Goal: Transaction & Acquisition: Download file/media

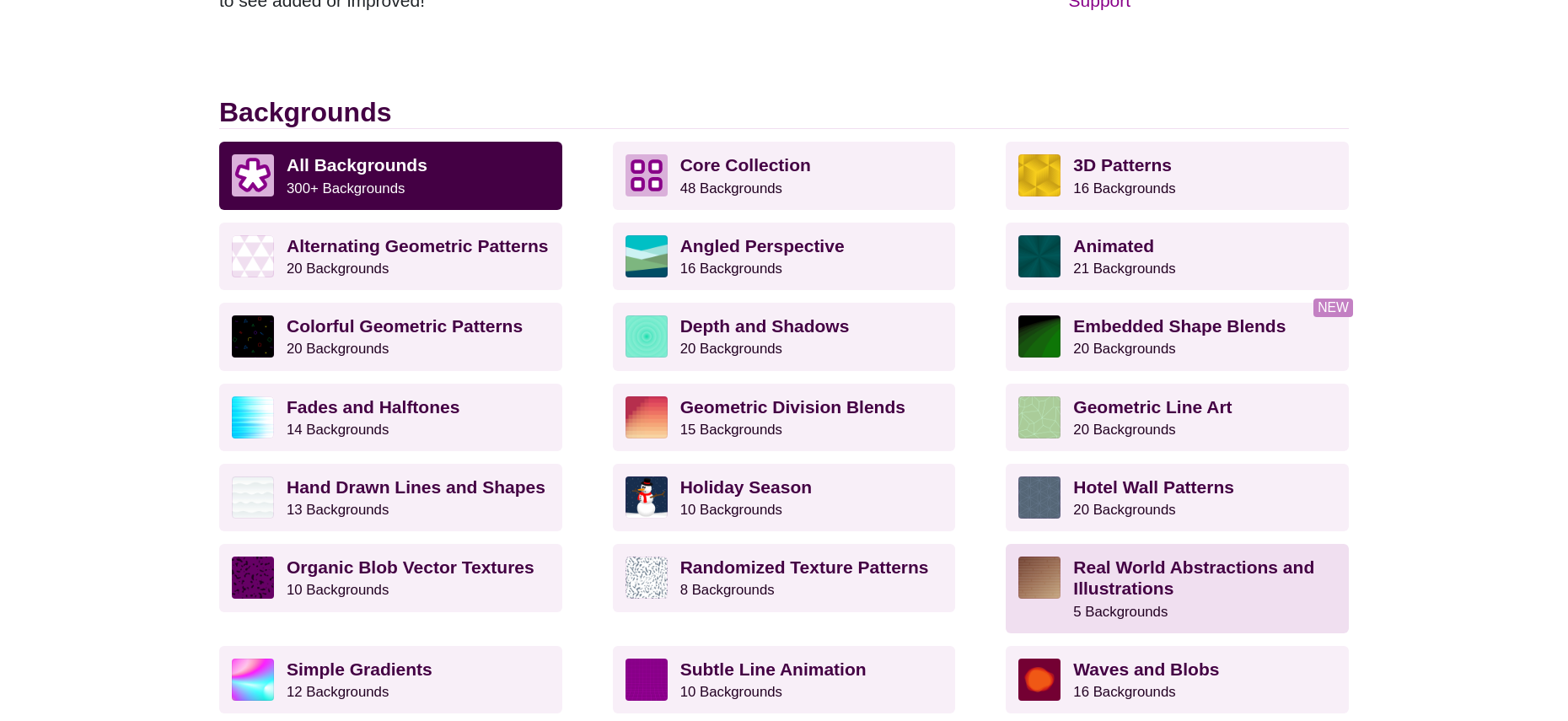
scroll to position [370, 0]
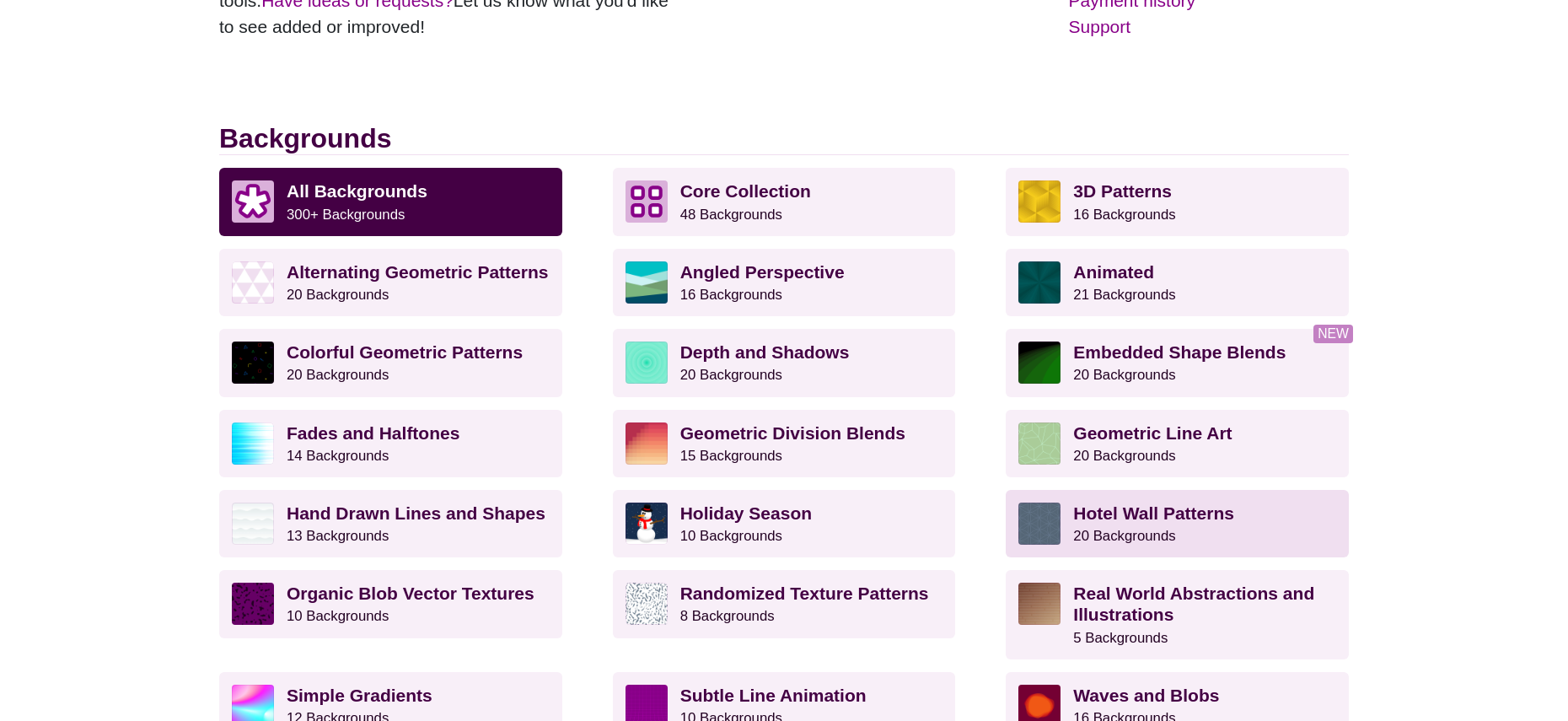
click at [1230, 515] on strong "Hotel Wall Patterns" at bounding box center [1153, 513] width 161 height 19
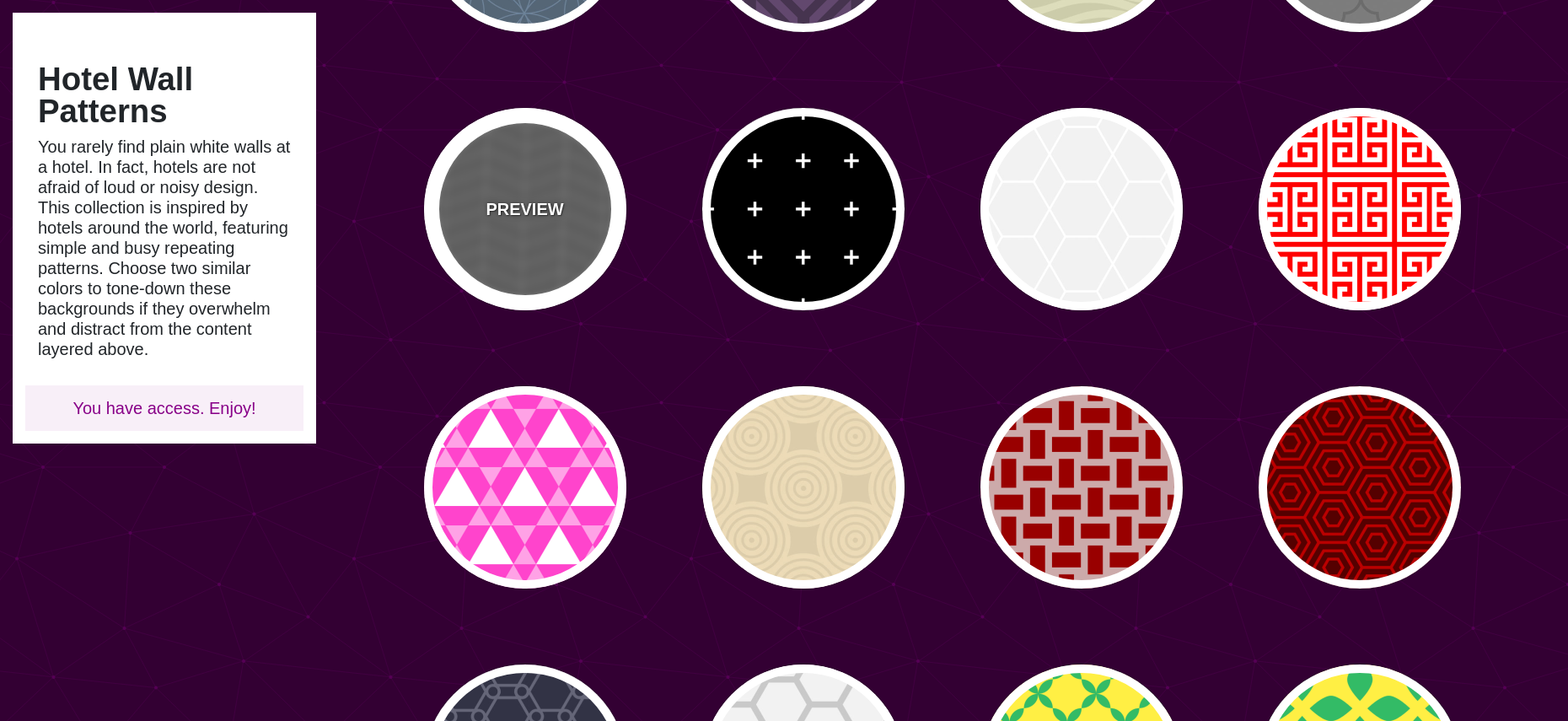
click at [497, 217] on p "PREVIEW" at bounding box center [525, 209] width 78 height 26
type input "#555555"
type input "#888888"
type input "20"
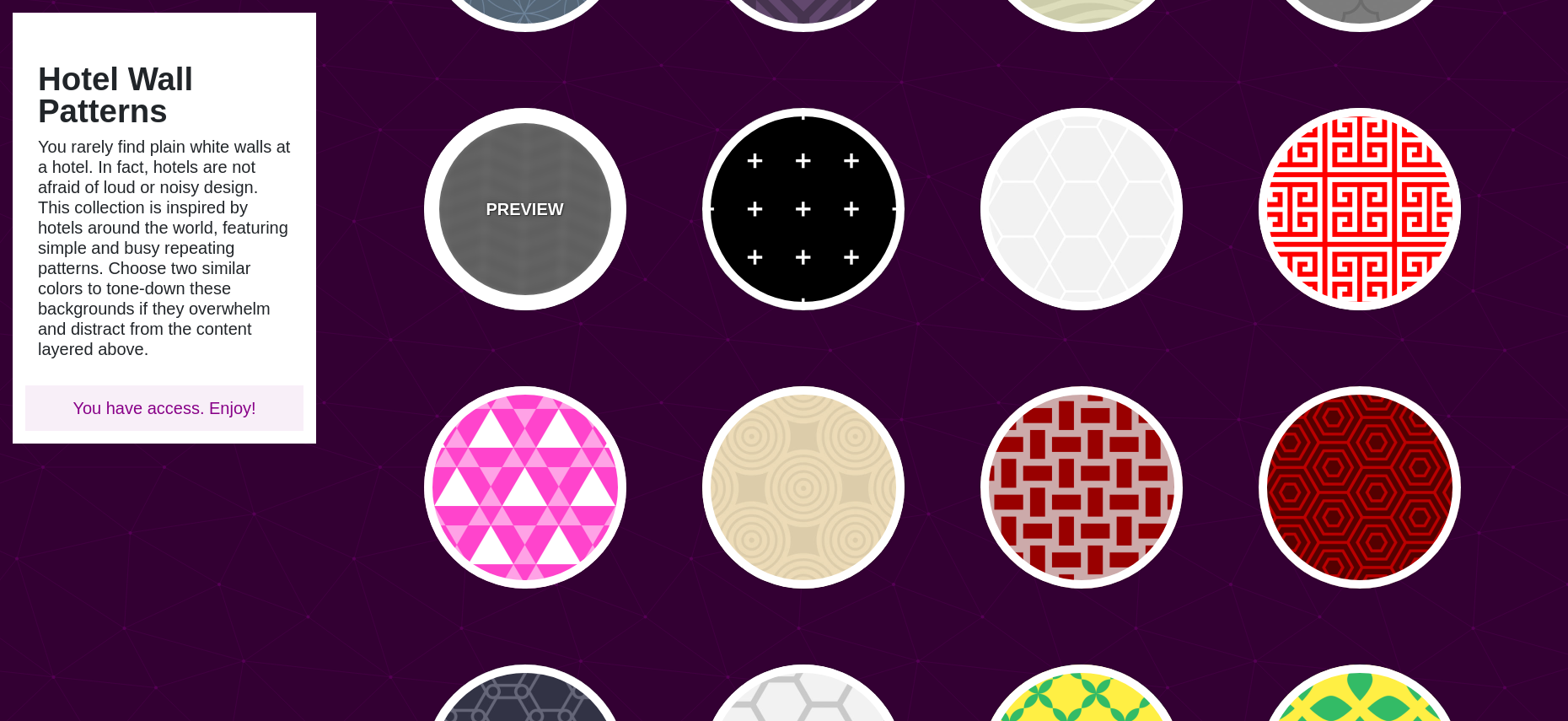
type input "5"
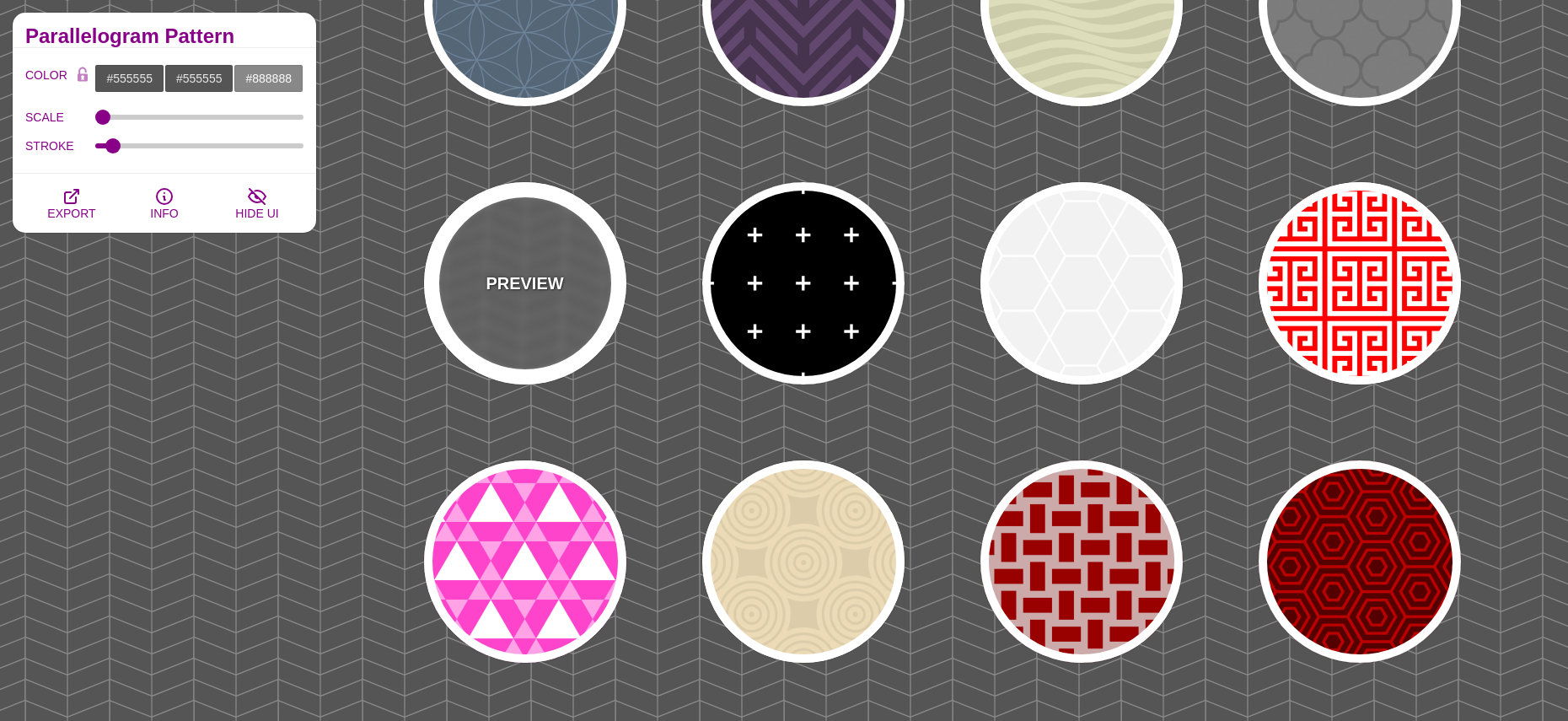
scroll to position [291, 0]
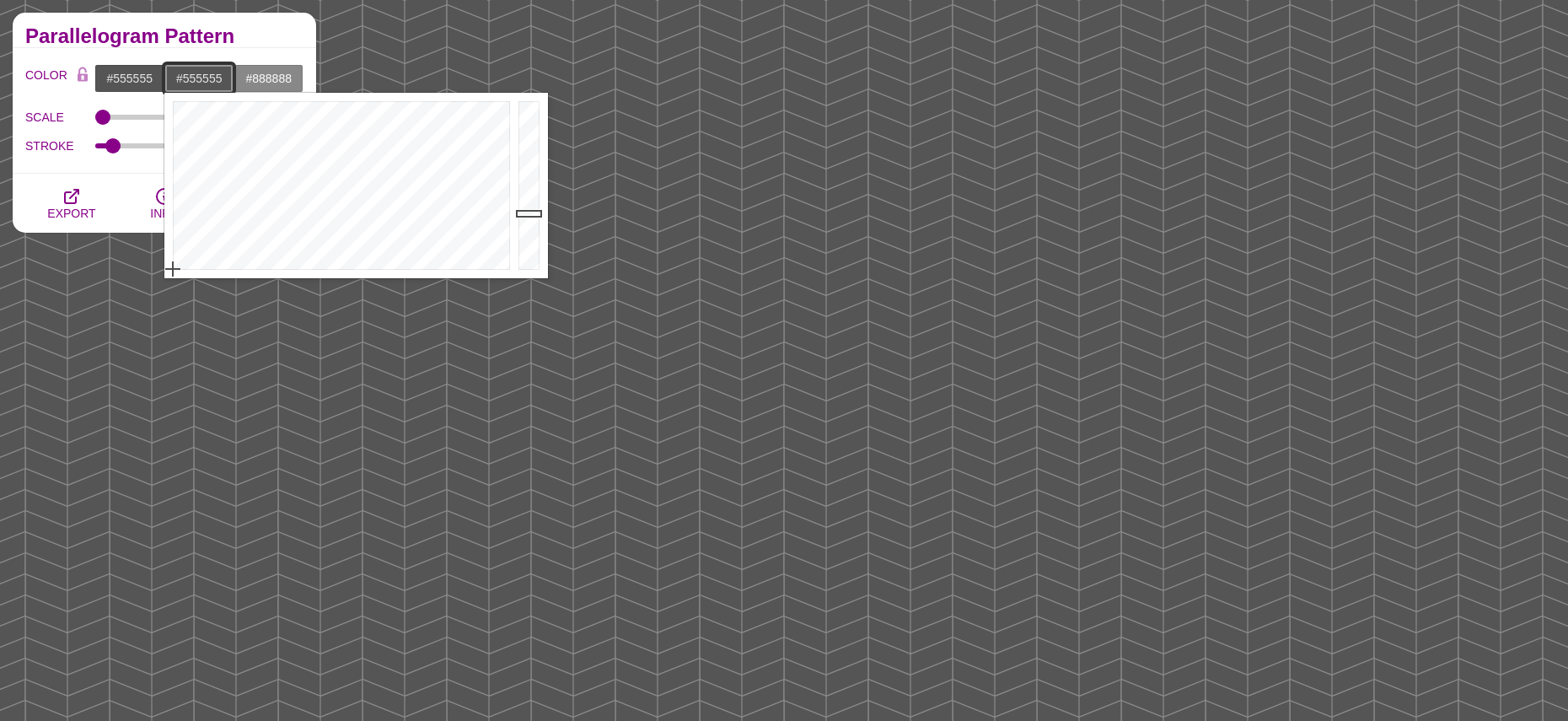
click at [210, 71] on input "#555555" at bounding box center [200, 78] width 70 height 29
paste input "dedede"
type input "#DEDEDE"
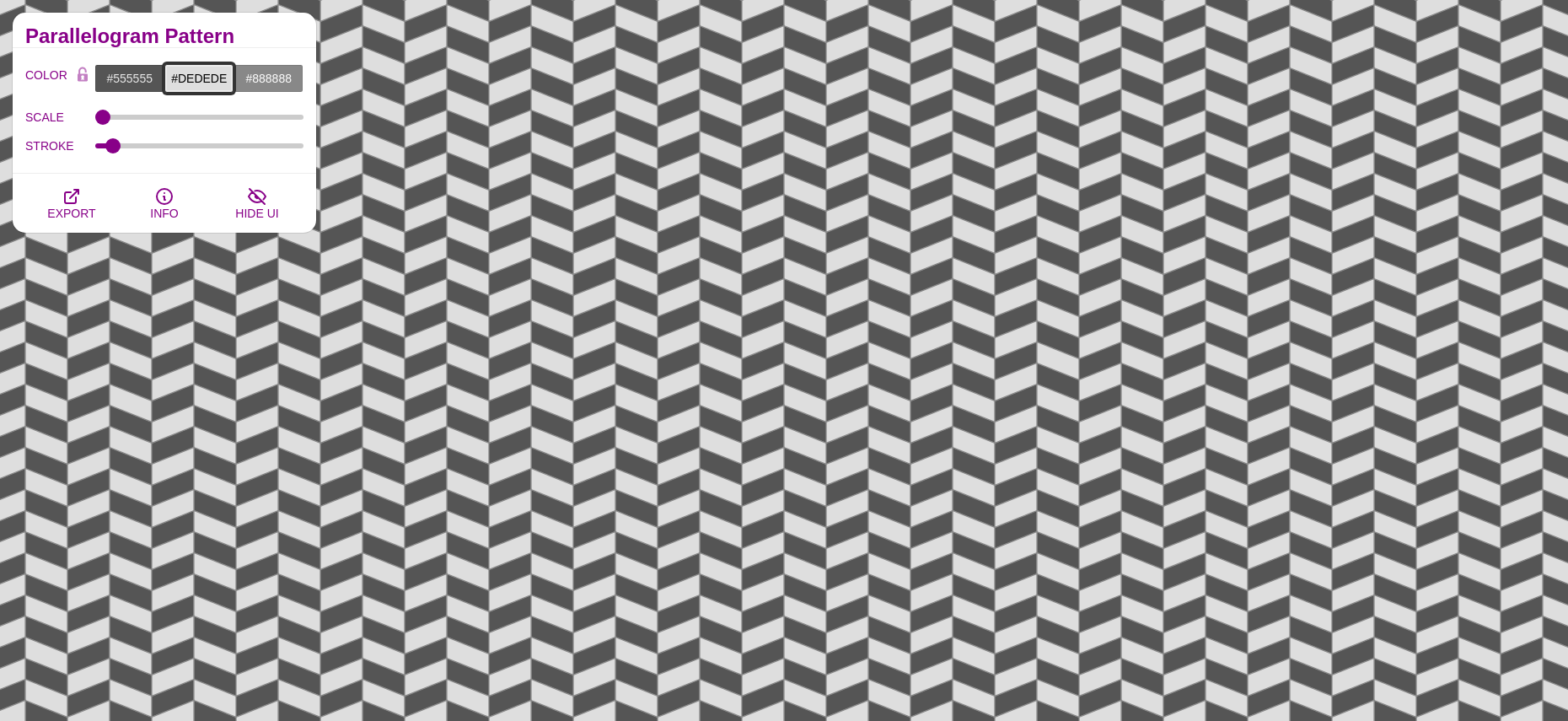
click at [169, 82] on input "#DEDEDE" at bounding box center [200, 78] width 70 height 29
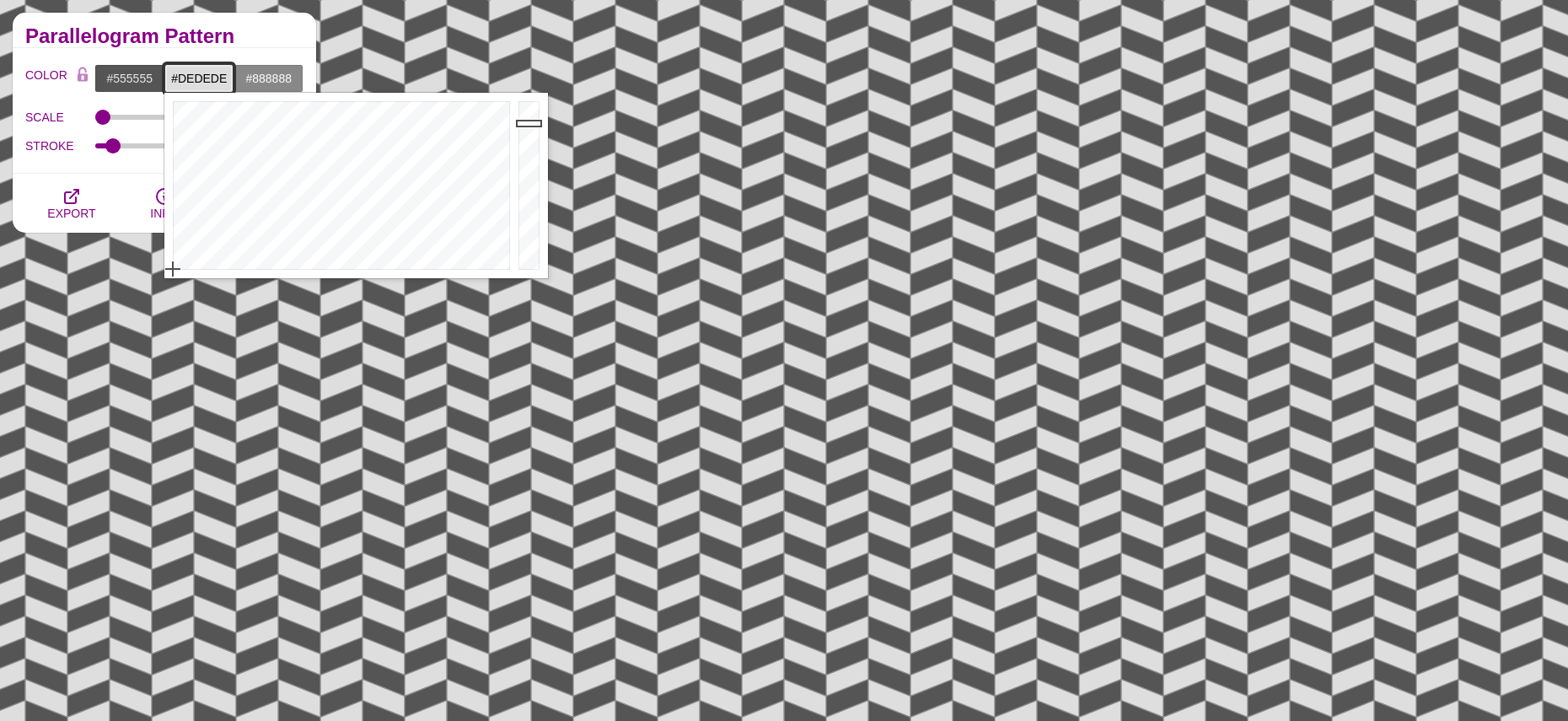
click at [169, 82] on input "#DEDEDE" at bounding box center [200, 78] width 70 height 29
click at [134, 74] on input "#555555" at bounding box center [129, 78] width 70 height 29
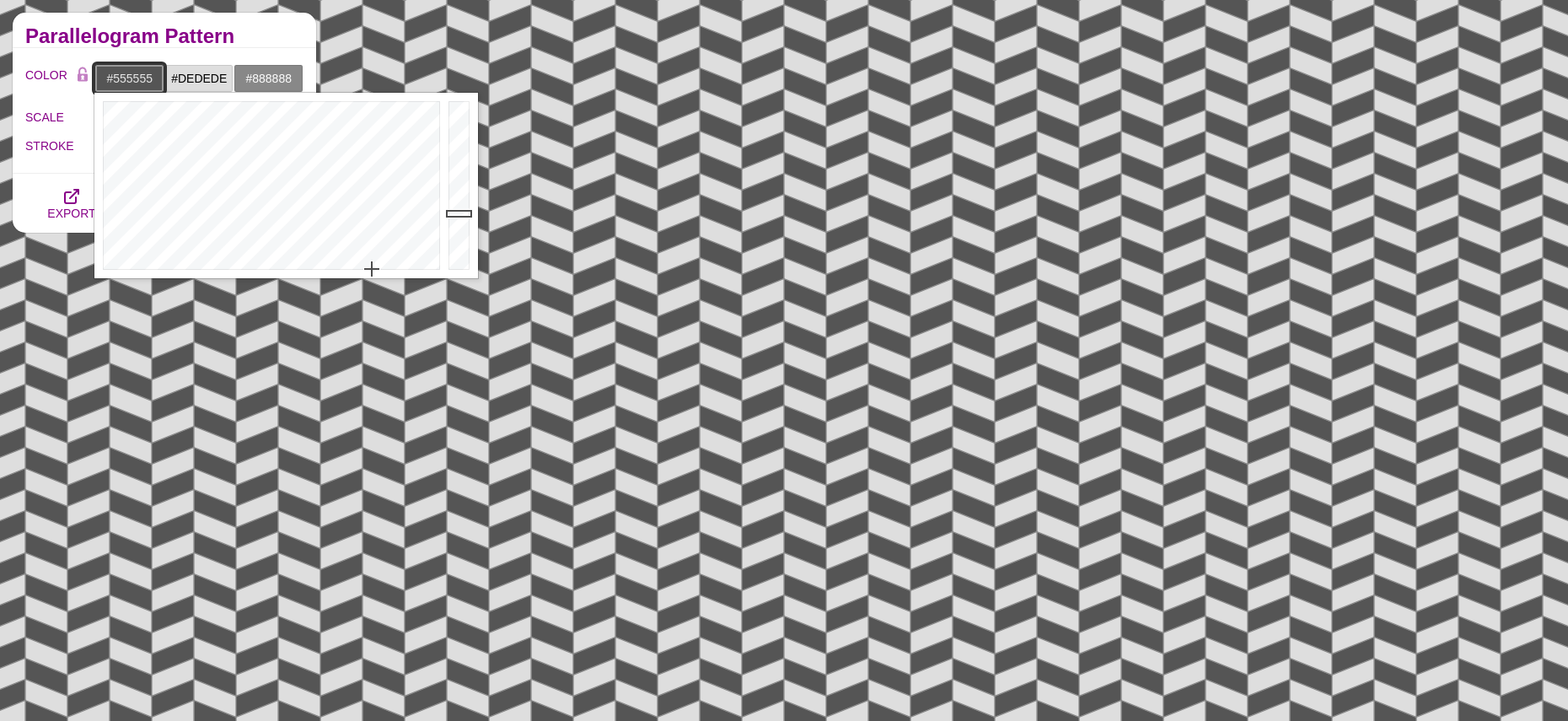
click at [134, 74] on input "#555555" at bounding box center [129, 78] width 70 height 29
paste input "DEDEDE"
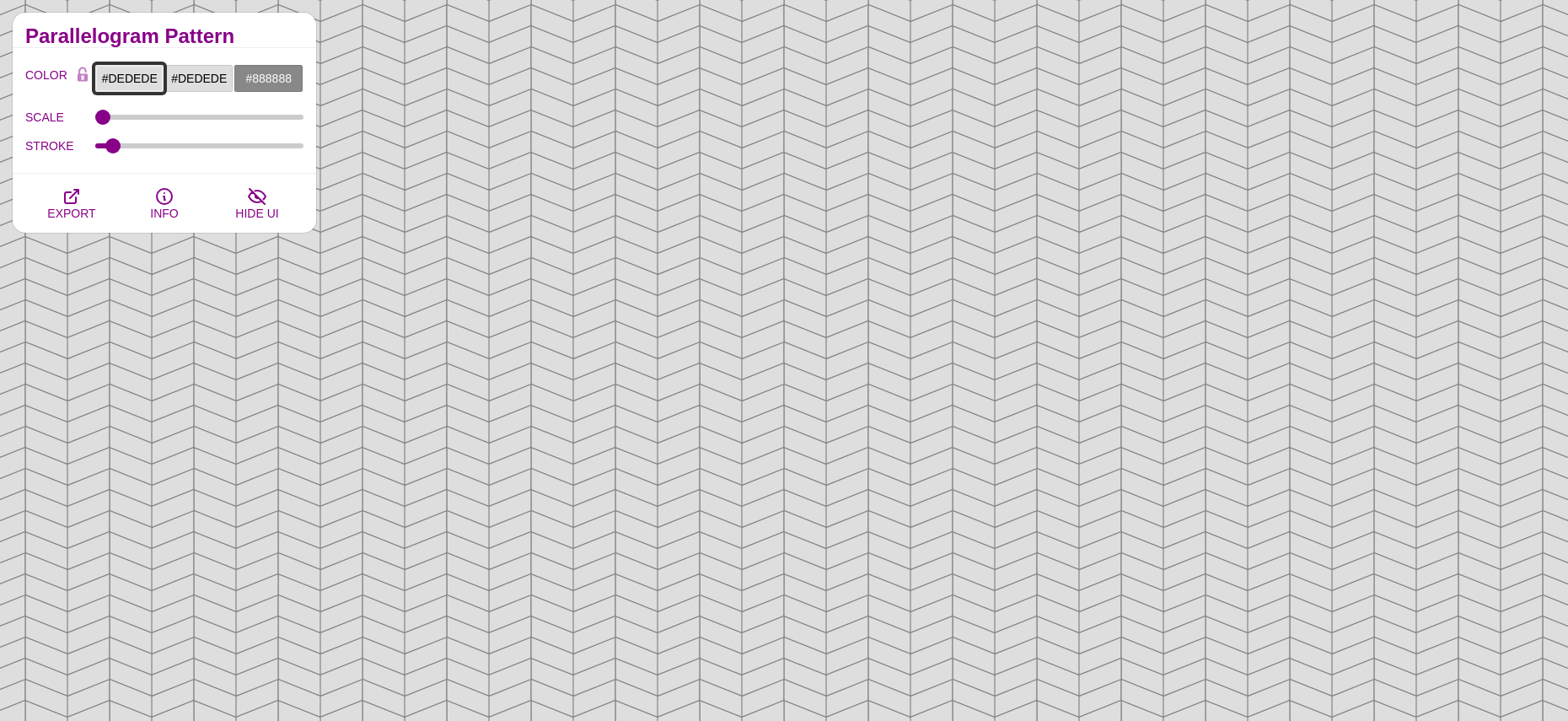
click at [133, 83] on input "#DEDEDE" at bounding box center [129, 78] width 70 height 29
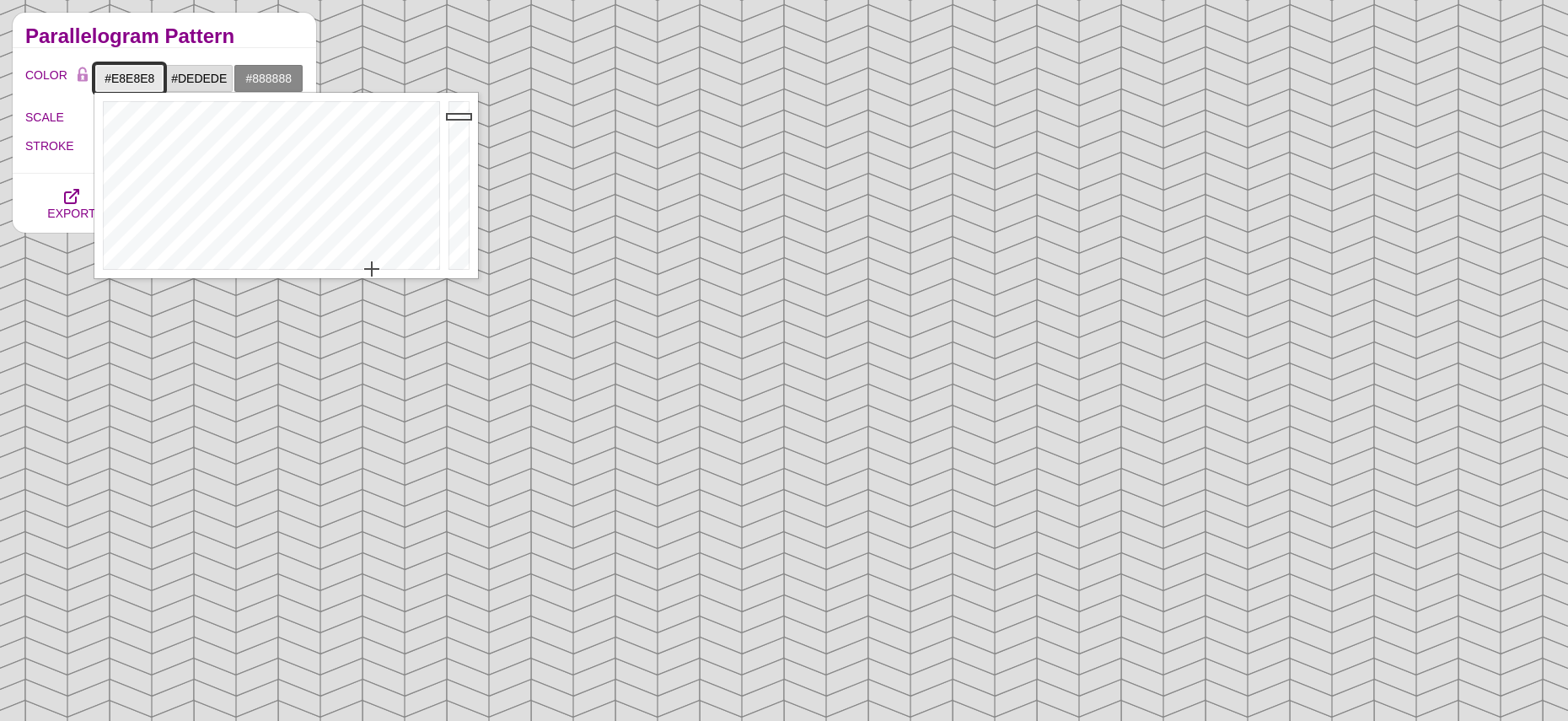
drag, startPoint x: 457, startPoint y: 126, endPoint x: 463, endPoint y: 116, distance: 11.7
click at [463, 116] on div at bounding box center [460, 185] width 33 height 185
type input "#E4E4E4"
click at [464, 119] on div at bounding box center [460, 185] width 33 height 185
click at [285, 78] on input "#888888" at bounding box center [269, 78] width 70 height 29
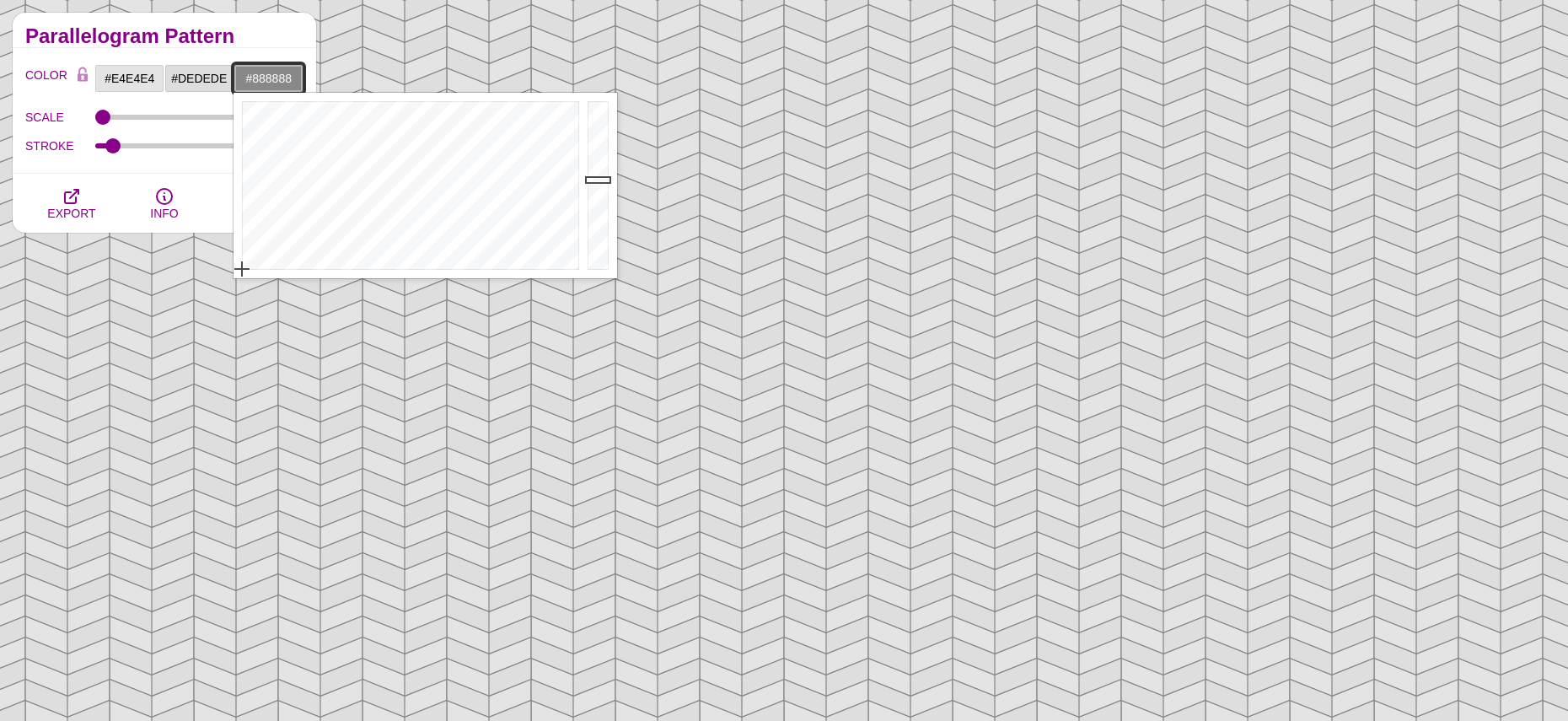
click at [285, 78] on input "#888888" at bounding box center [269, 78] width 70 height 29
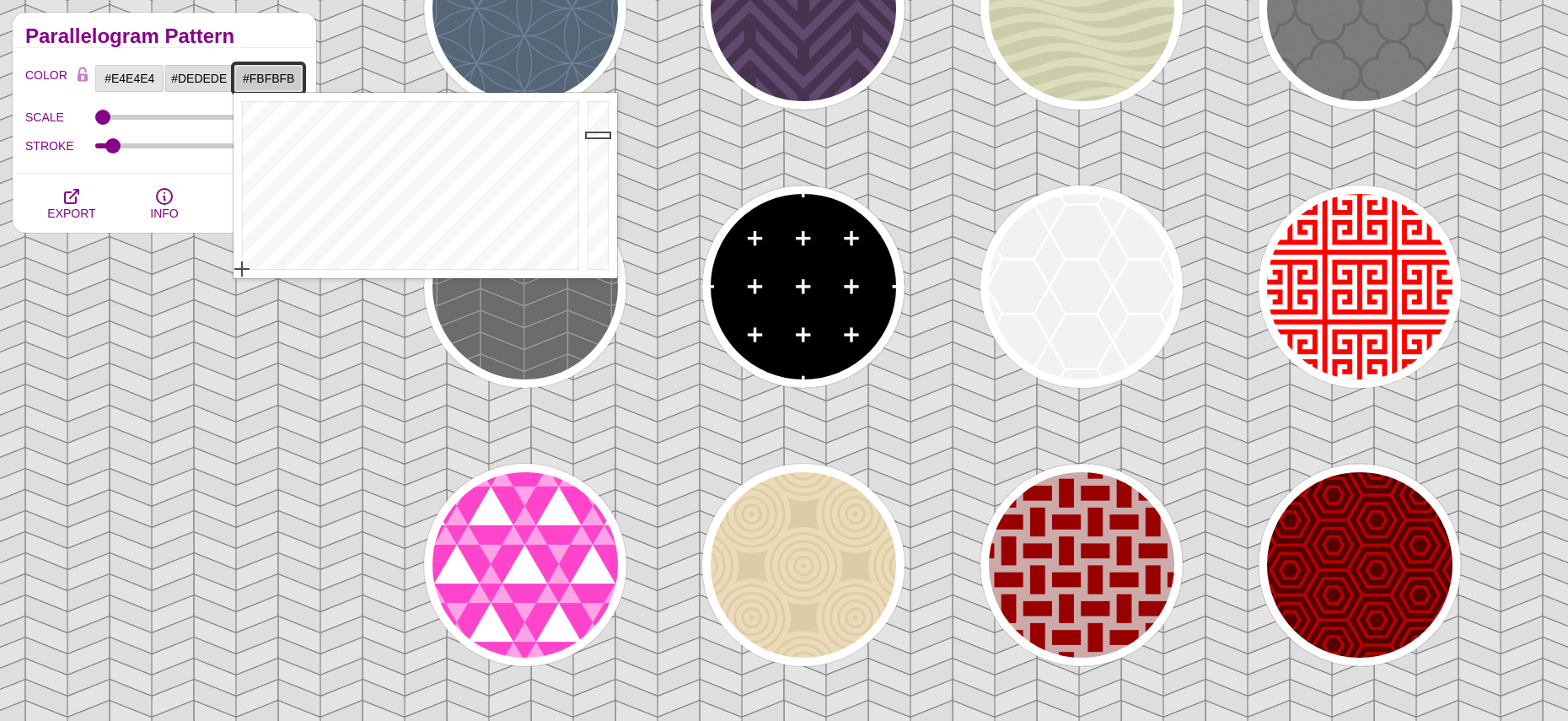
type input "#FFFFFF"
drag, startPoint x: 600, startPoint y: 178, endPoint x: 621, endPoint y: 64, distance: 115.9
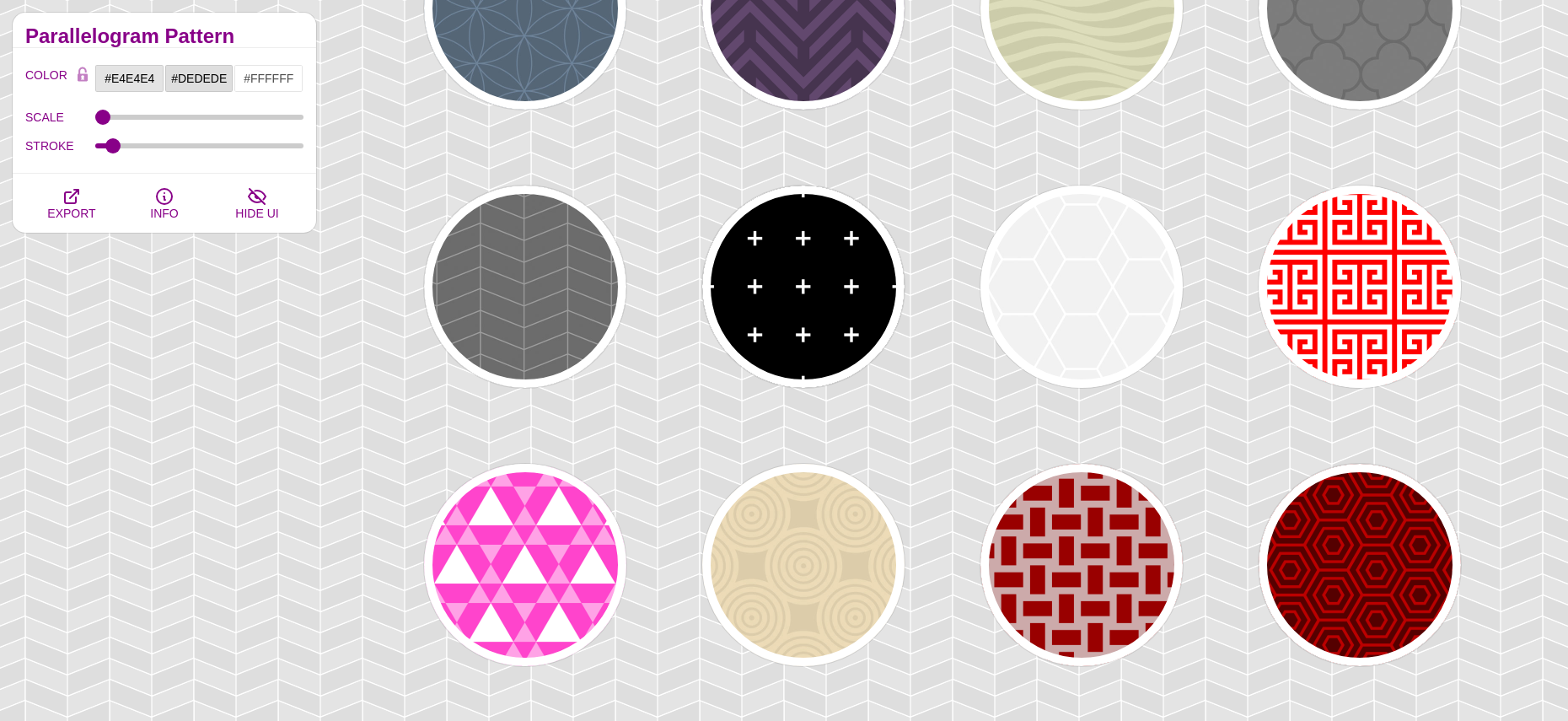
click at [129, 430] on div "Hotel Wall Patterns You rarely find plain white walls at a hotel. In fact, hote…" at bounding box center [165, 671] width 329 height 1341
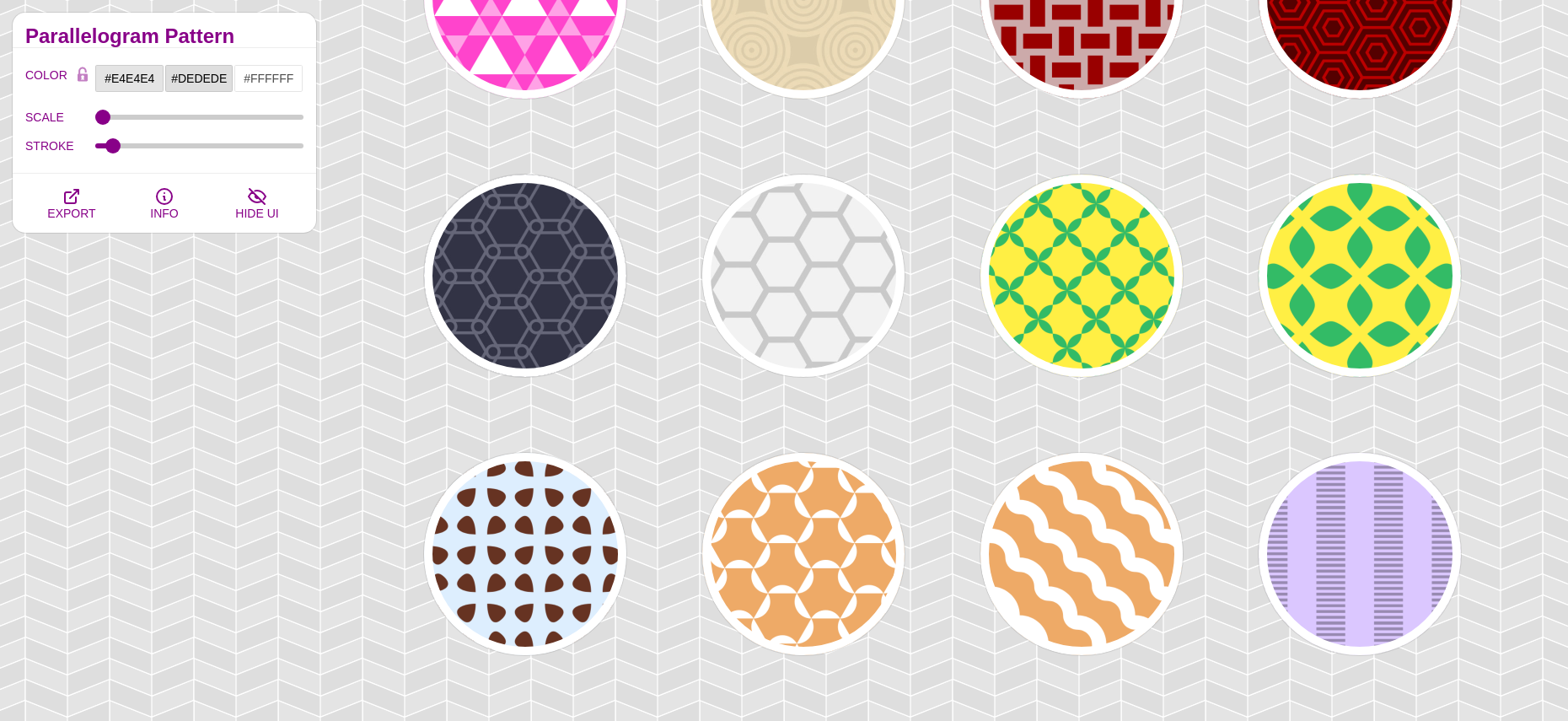
scroll to position [969, 0]
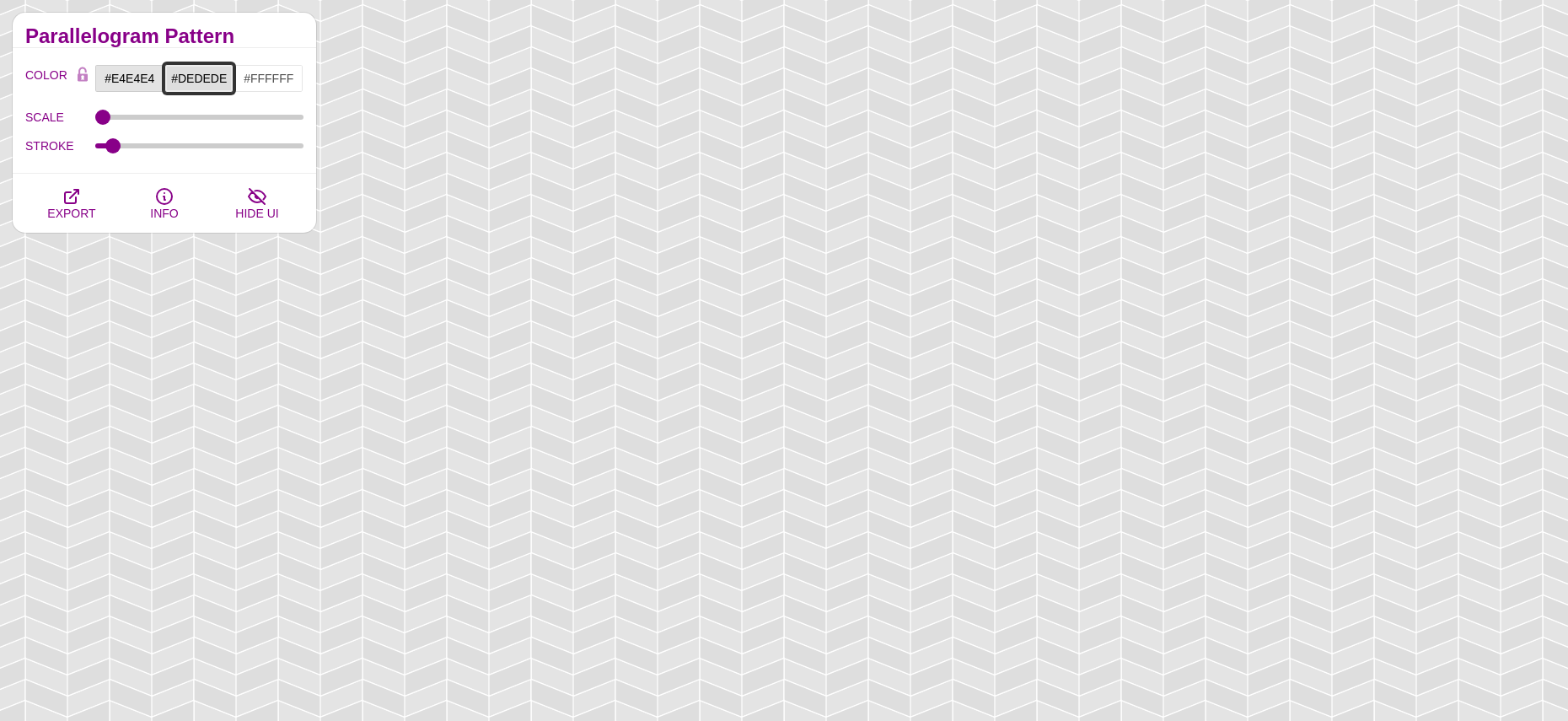
click at [200, 70] on input "#DEDEDE" at bounding box center [200, 78] width 70 height 29
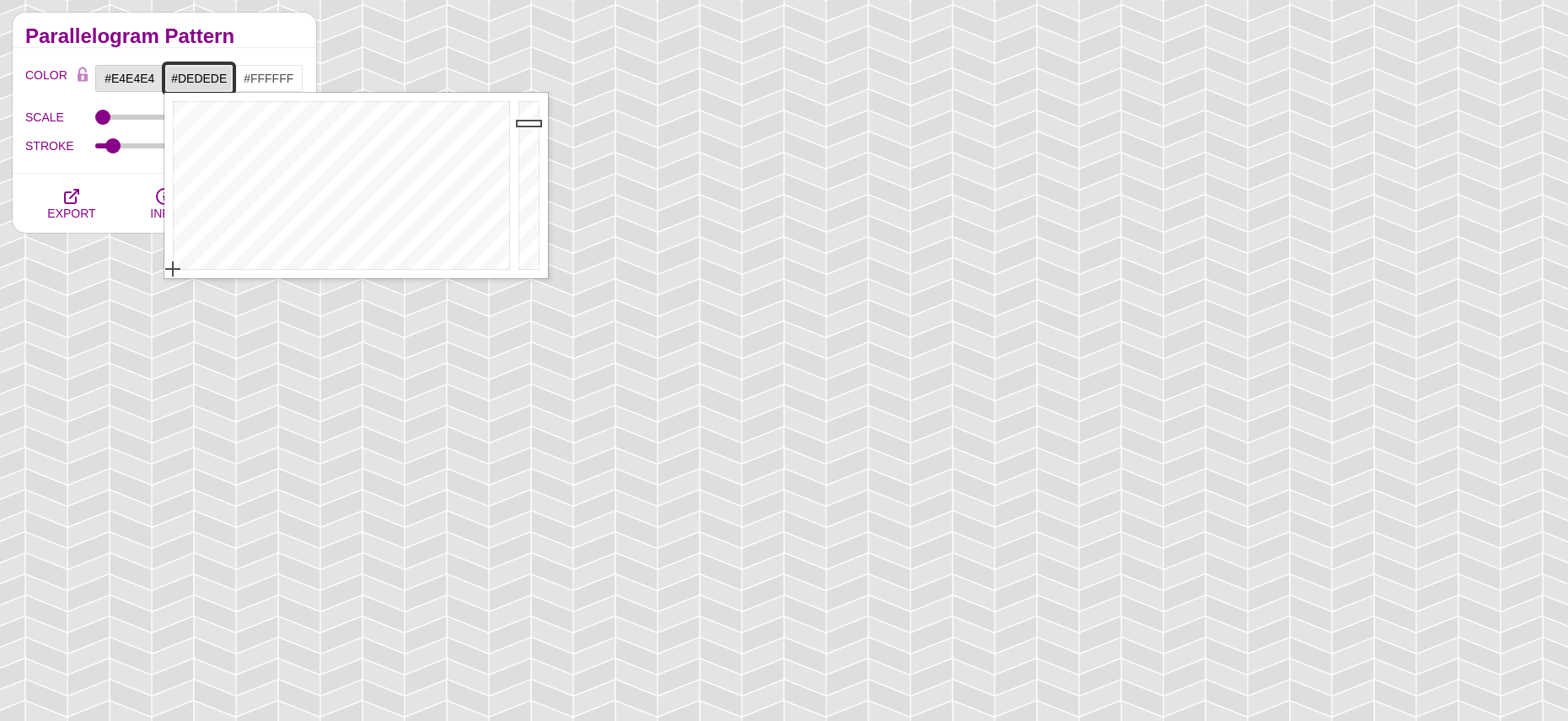
click at [200, 70] on input "#DEDEDE" at bounding box center [200, 78] width 70 height 29
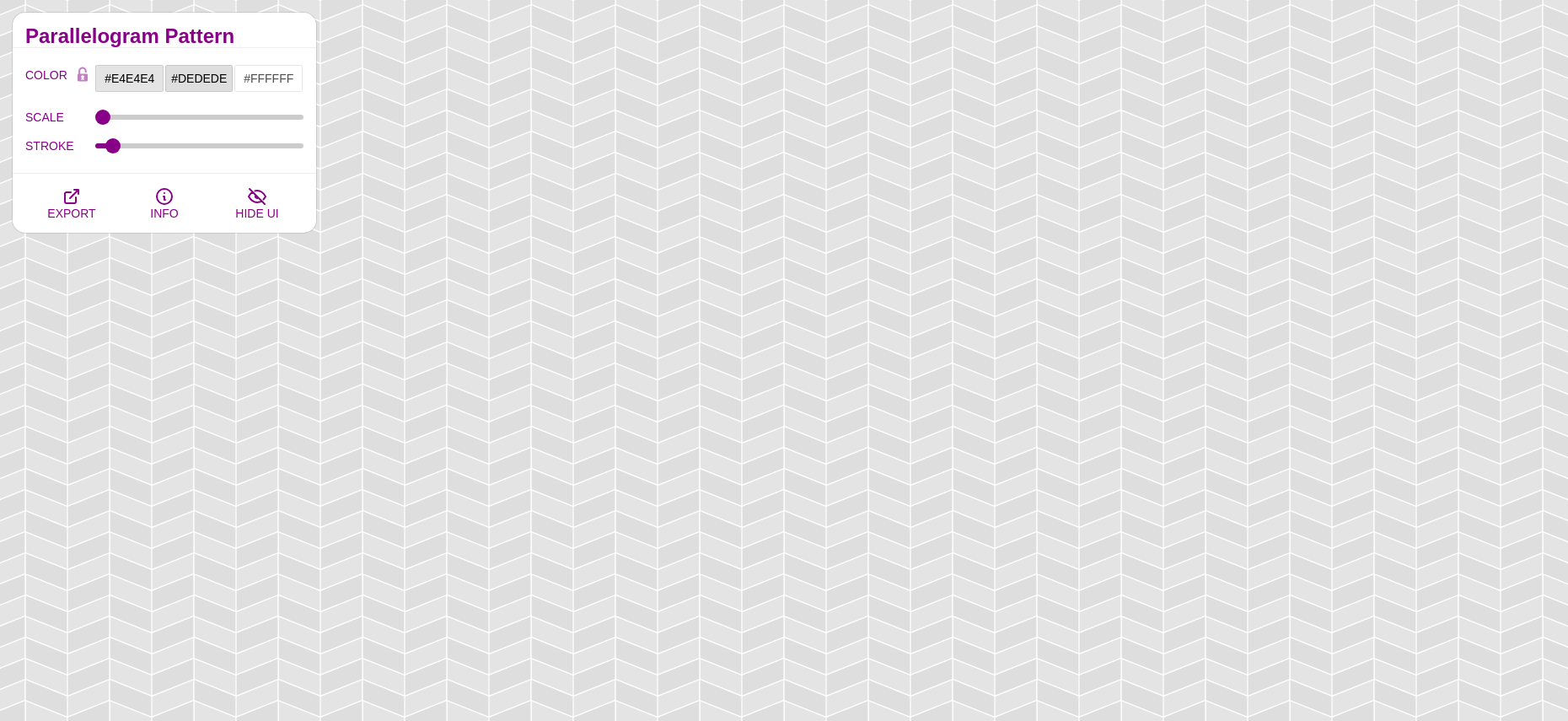
click at [162, 529] on div "Hotel Wall Patterns You rarely find plain white walls at a hotel. In fact, hote…" at bounding box center [165, 89] width 329 height 1341
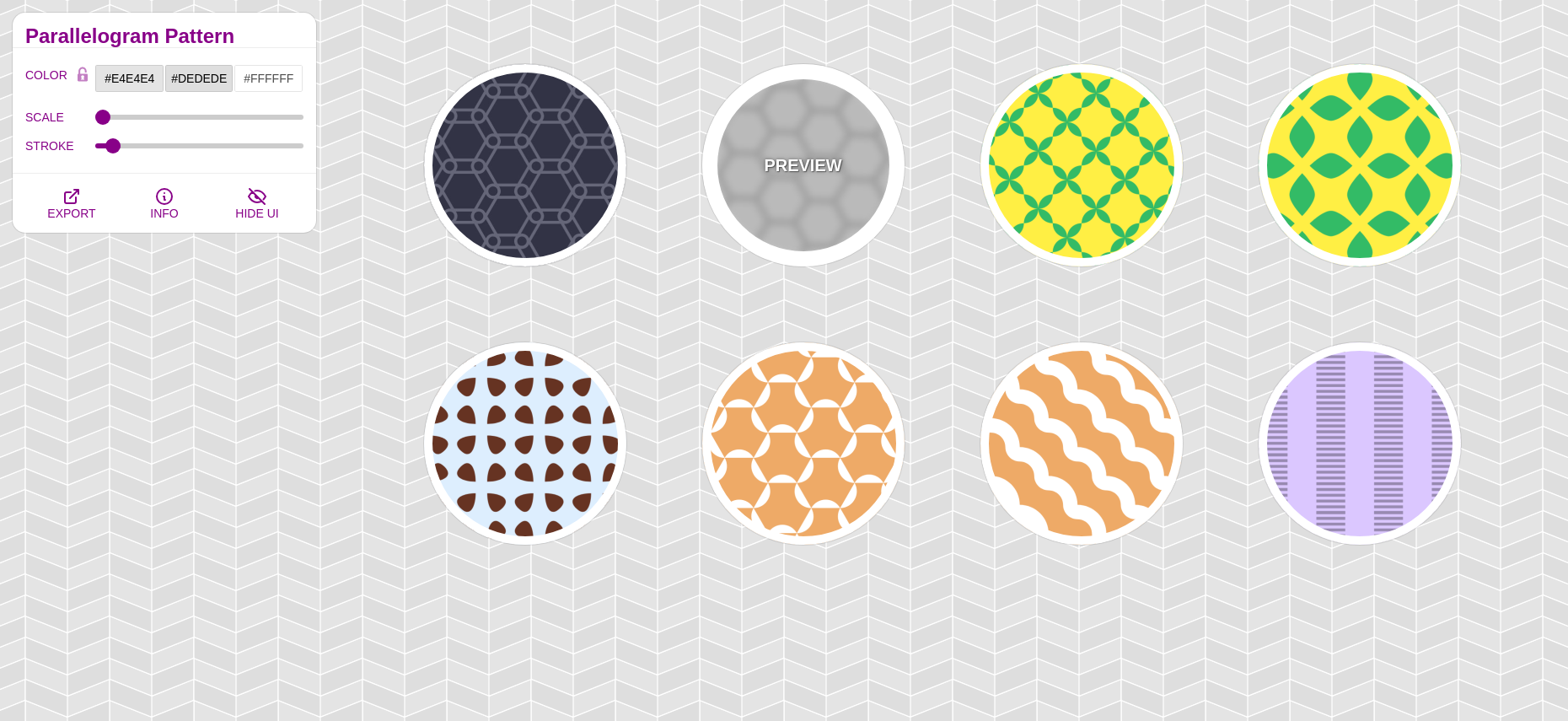
click at [814, 175] on p "PREVIEW" at bounding box center [803, 165] width 78 height 26
type input "#BBBBBB"
type input "#EEEEEE"
type input "0"
type input "1"
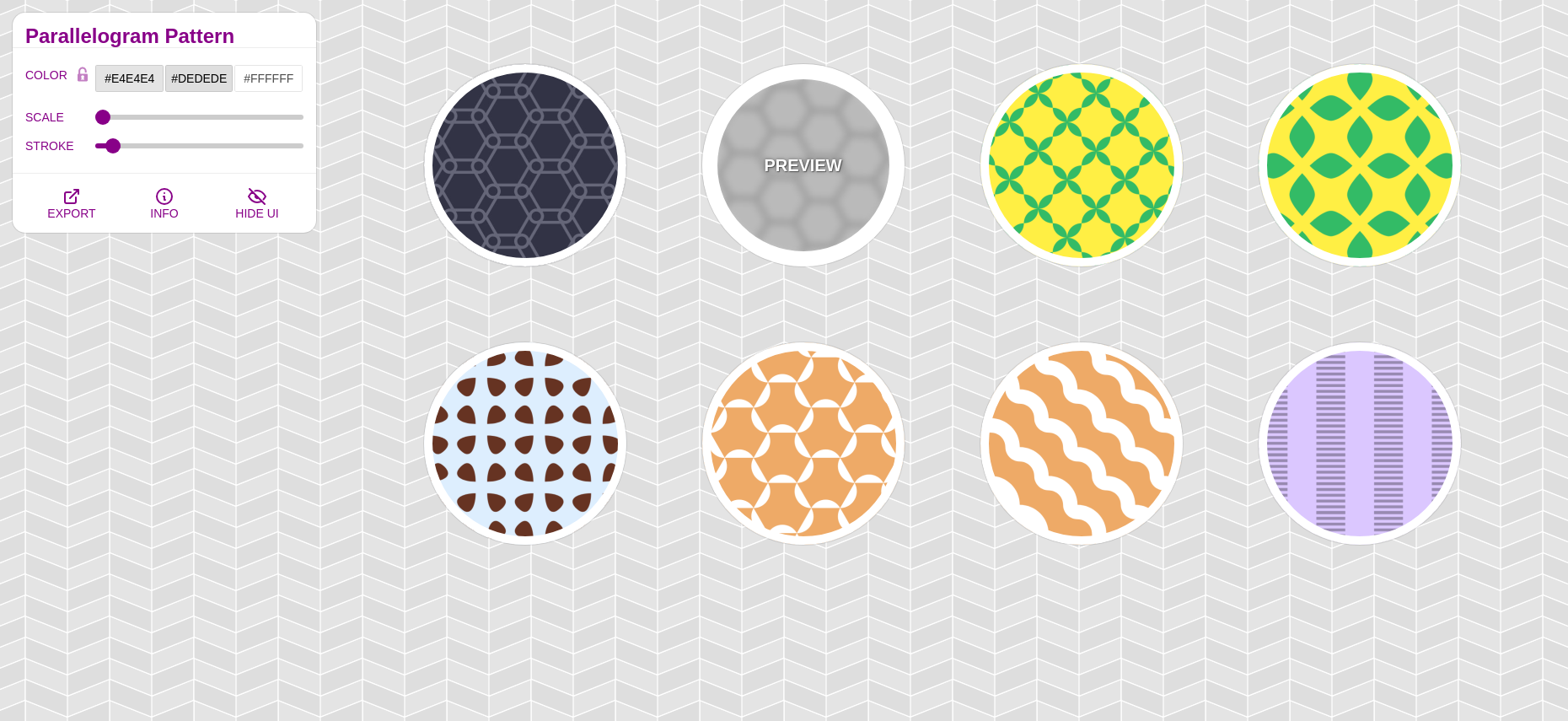
type input "75"
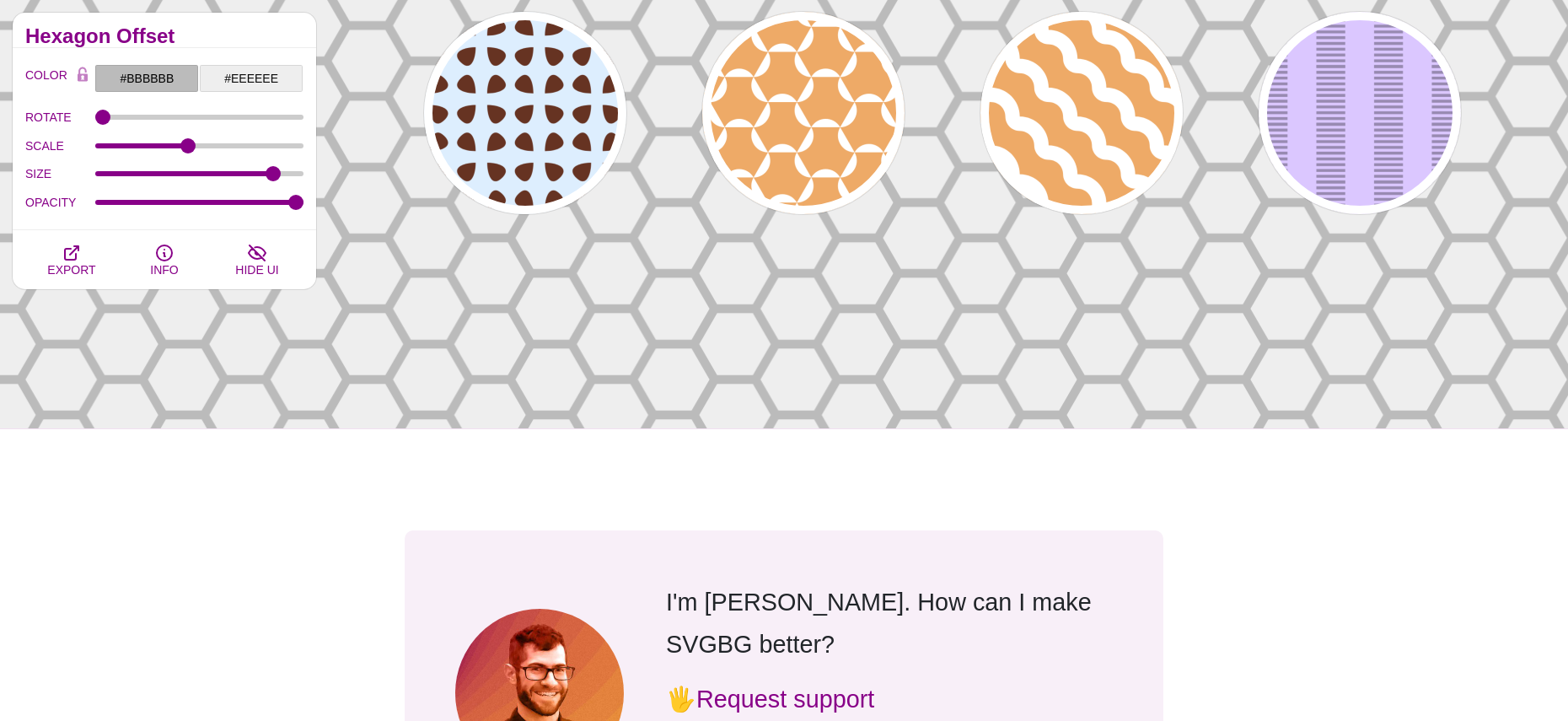
scroll to position [175, 0]
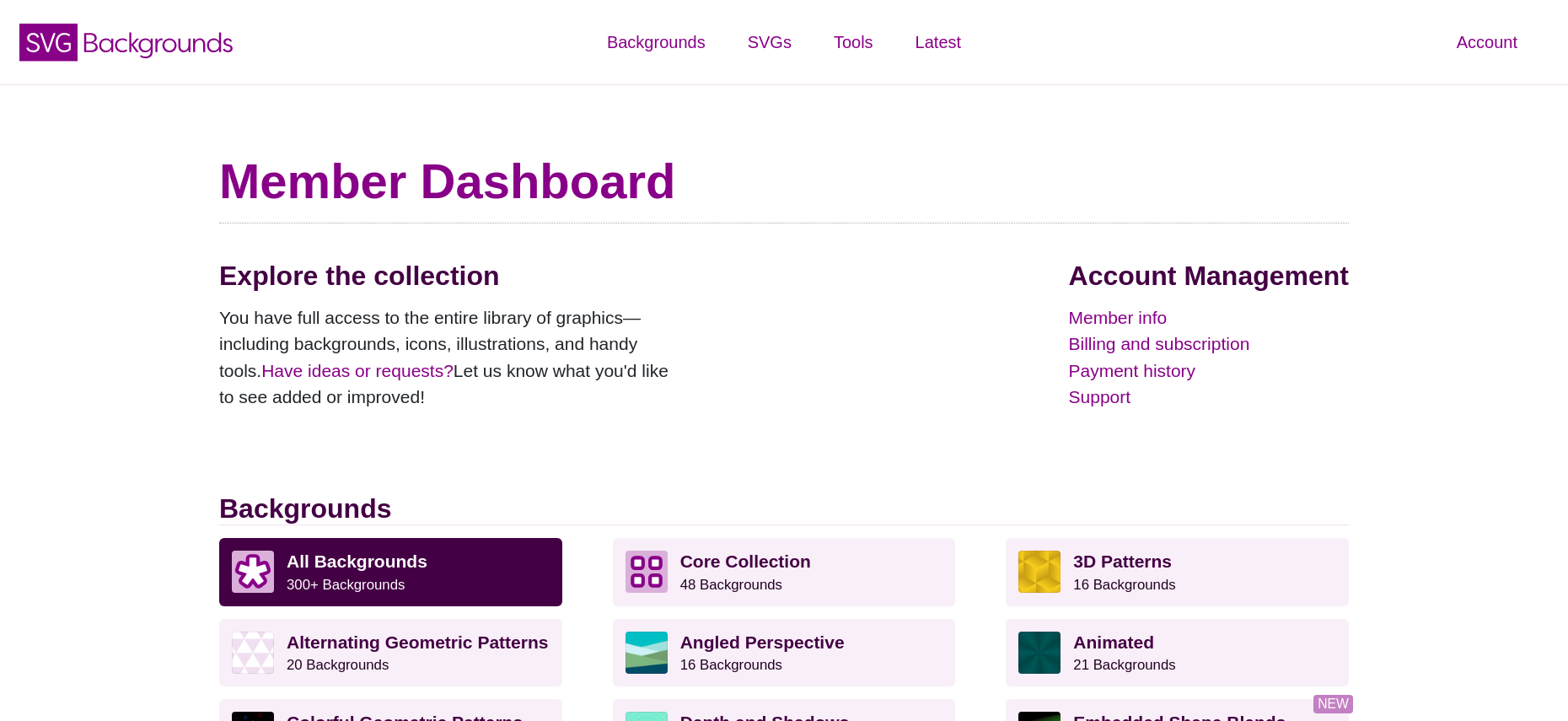
scroll to position [370, 0]
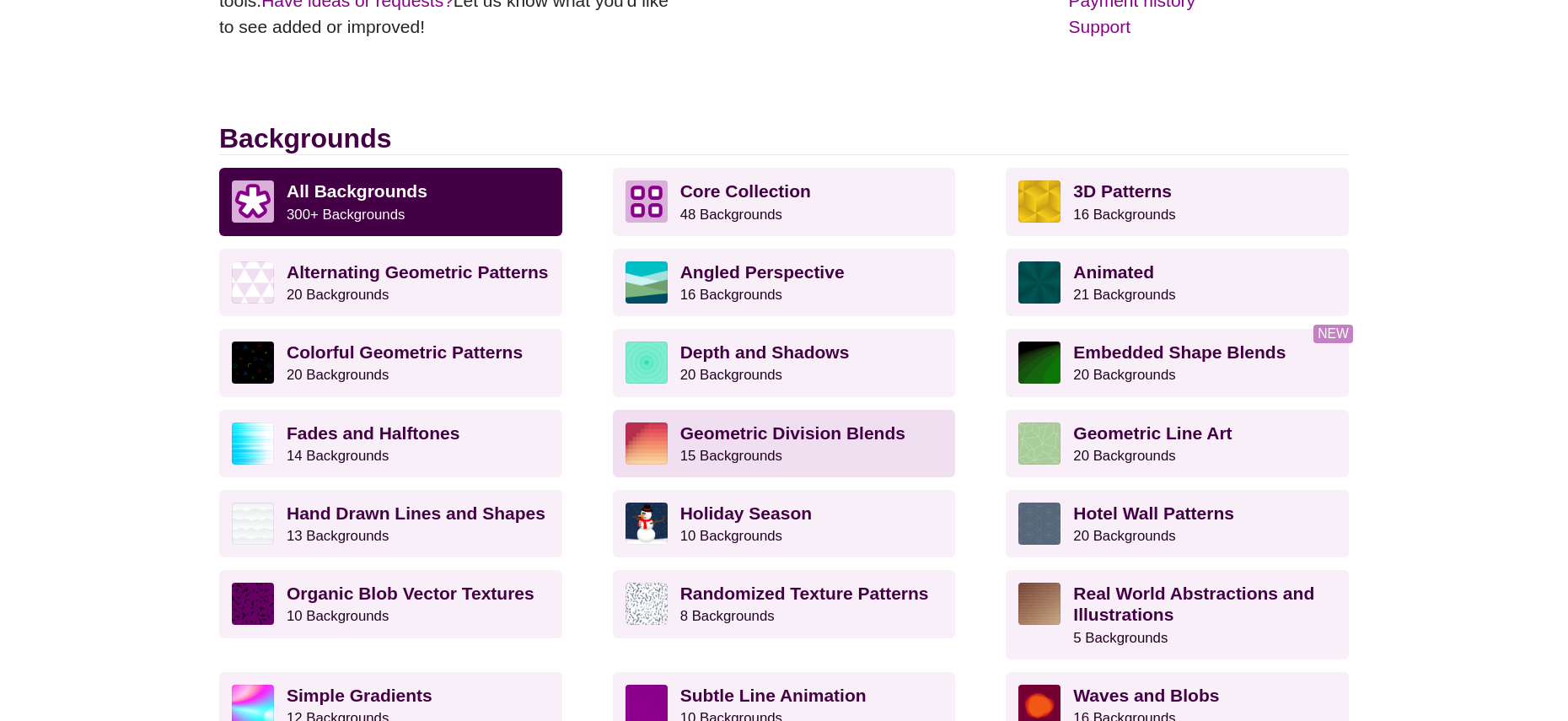
click at [803, 438] on strong "Geometric Division Blends" at bounding box center [792, 433] width 225 height 19
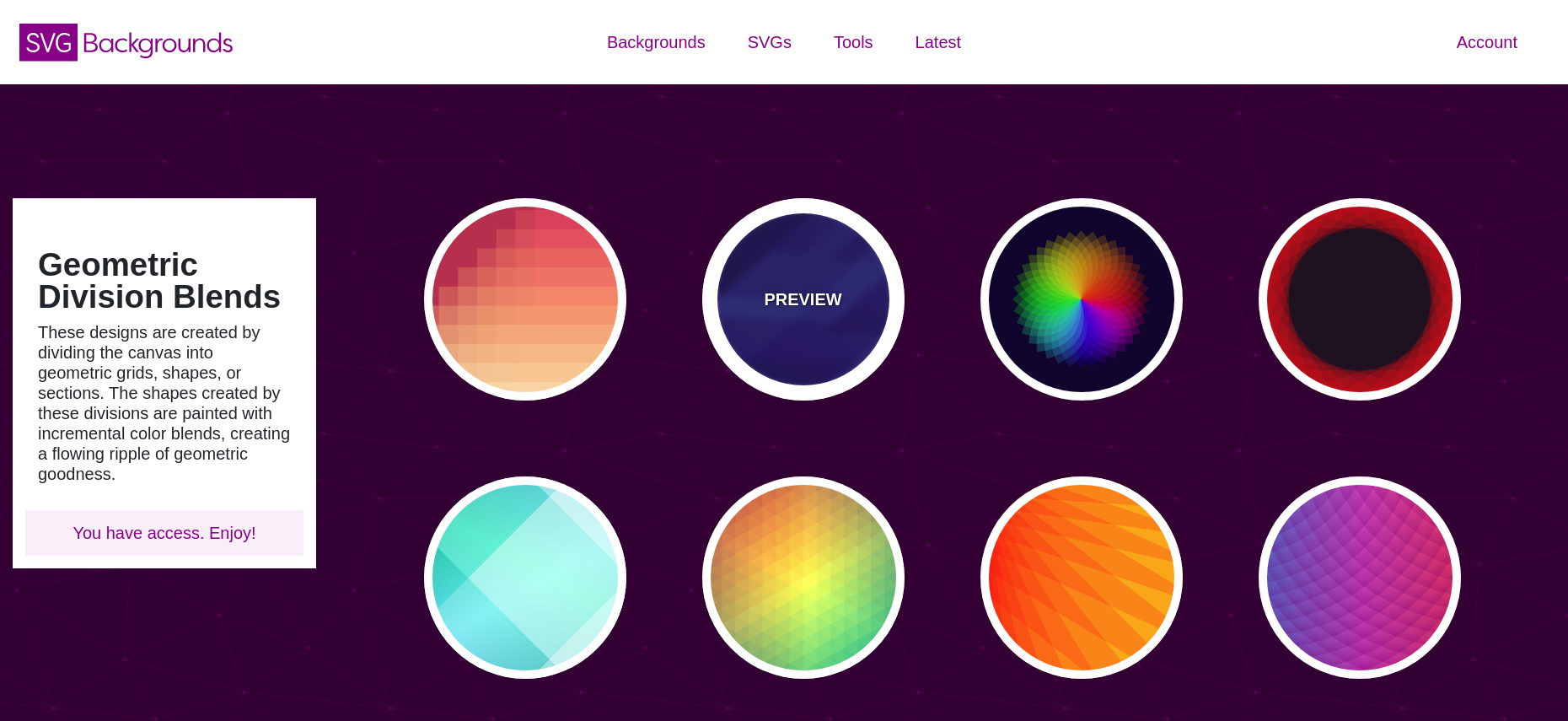
click at [792, 301] on p "PREVIEW" at bounding box center [803, 299] width 78 height 26
type input "#000044"
type input "#3388FF"
type input "#001188"
type input "0"
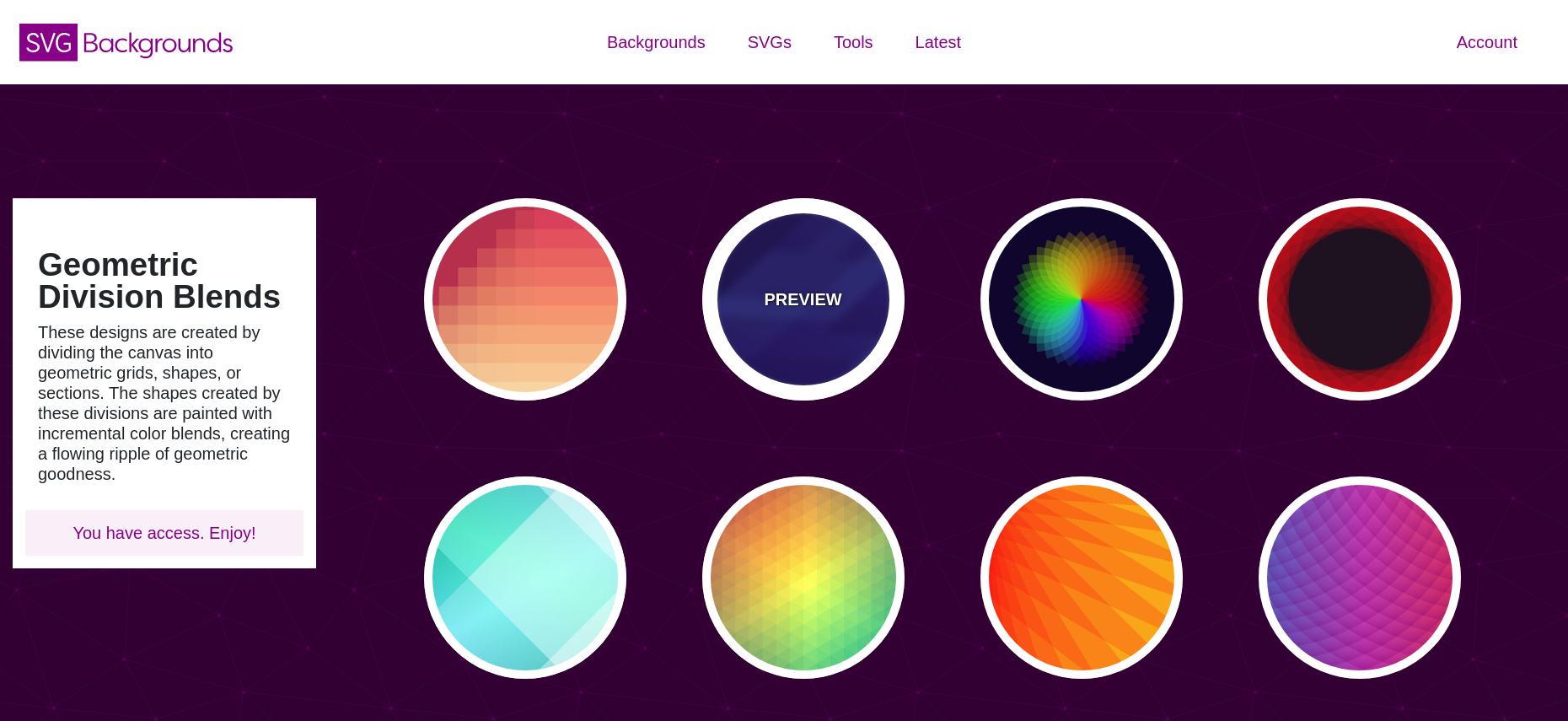
type input "0"
type input "0.3"
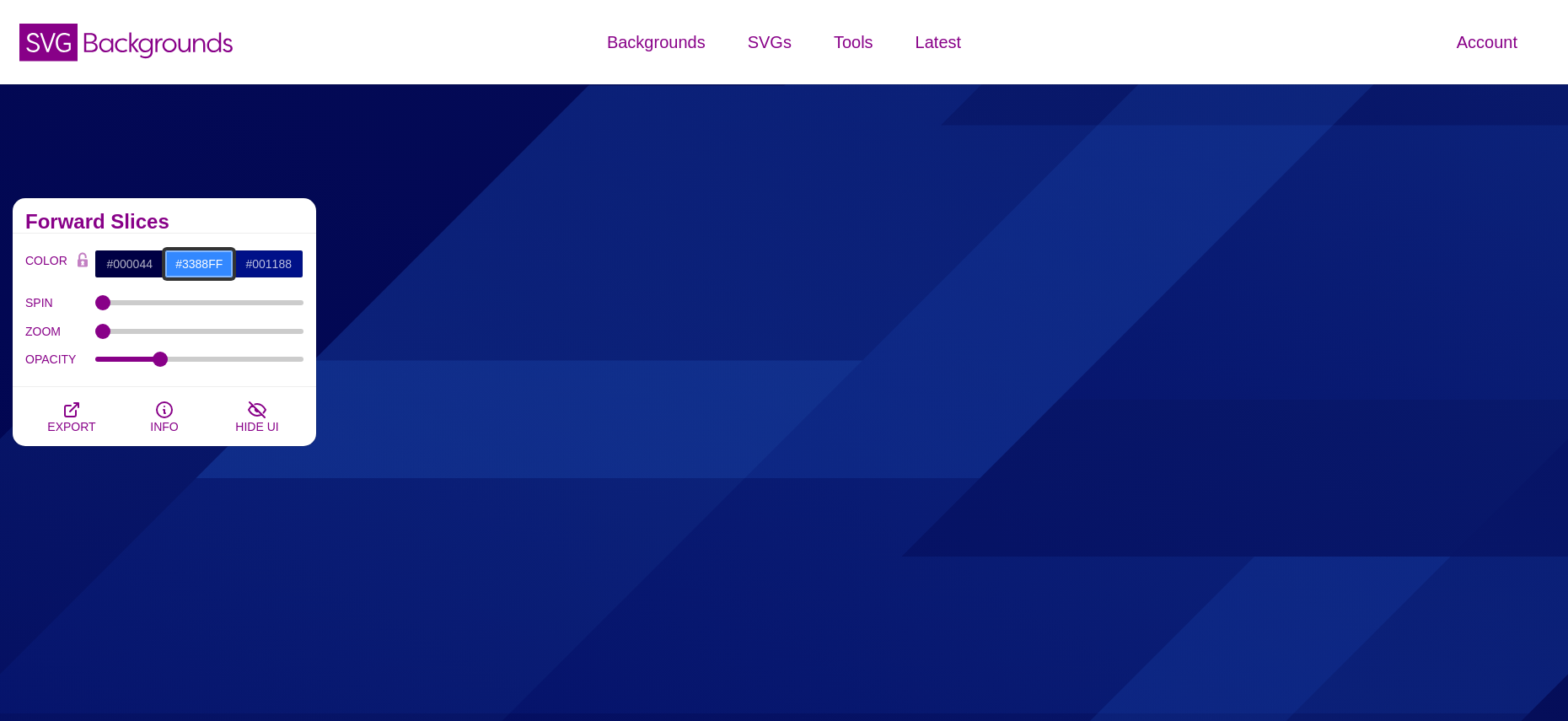
click at [210, 276] on input "#3388FF" at bounding box center [200, 263] width 70 height 29
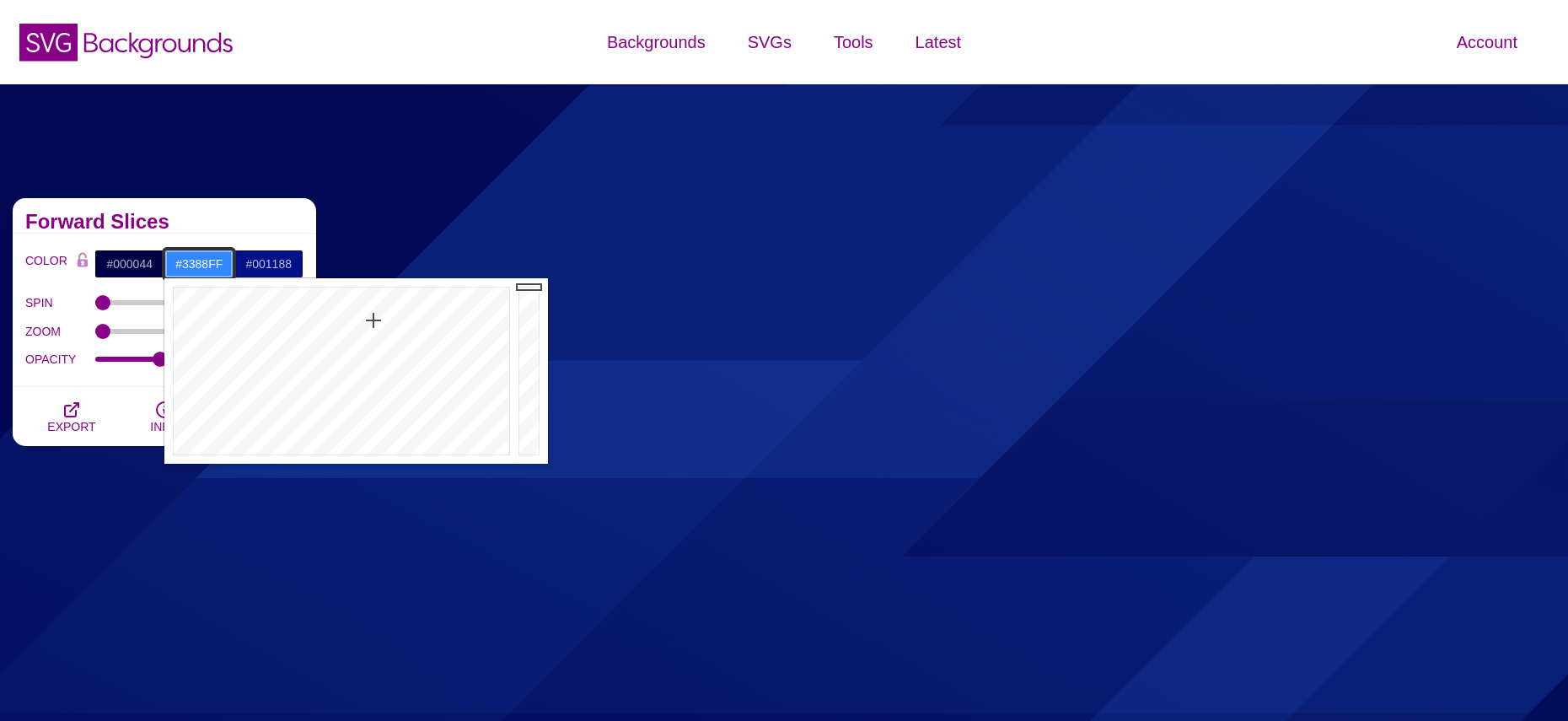
click at [210, 276] on input "#3388FF" at bounding box center [200, 263] width 70 height 29
paste input "DEDEDE"
type input "#DEDEDE"
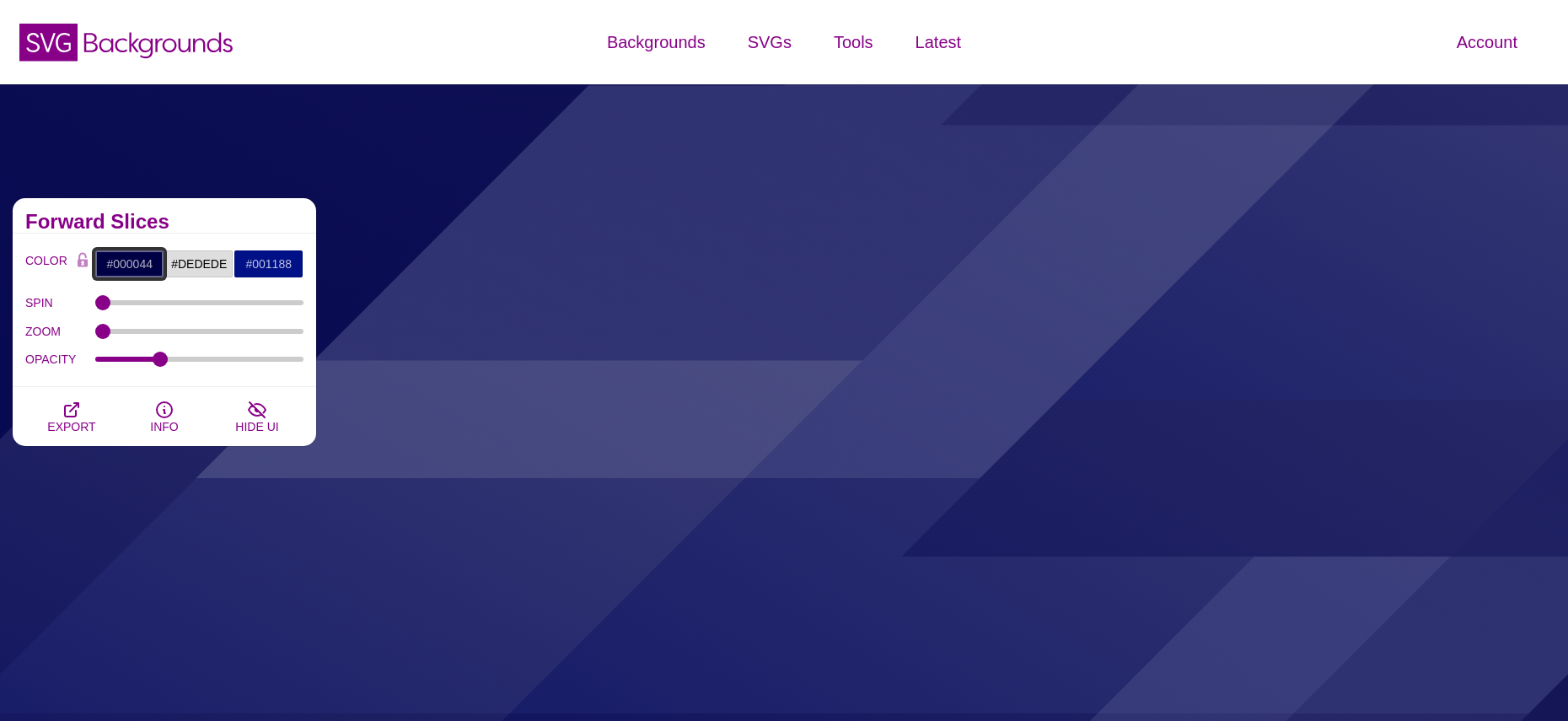
click at [131, 263] on input "#000044" at bounding box center [129, 263] width 70 height 29
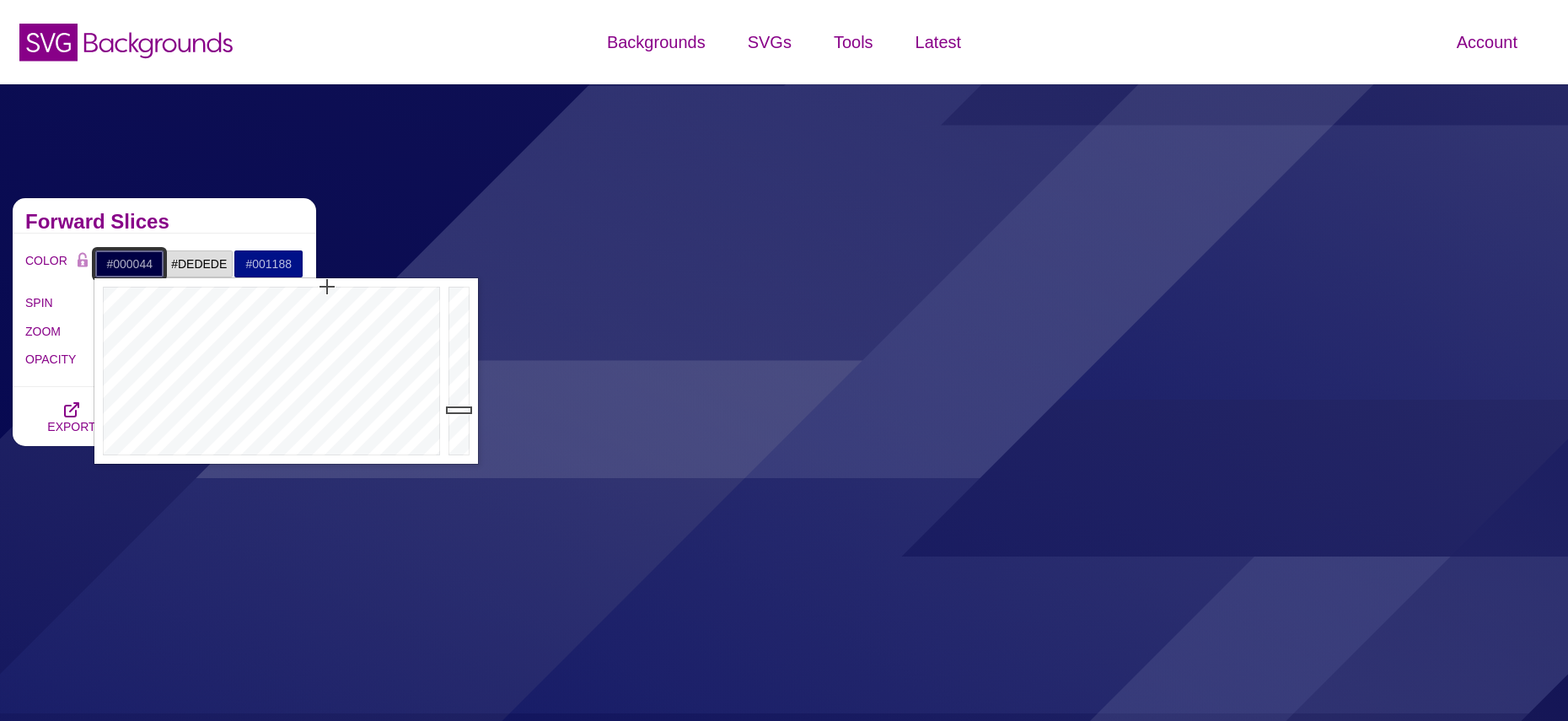
click at [131, 263] on input "#000044" at bounding box center [129, 263] width 70 height 29
paste input "DEDEDE"
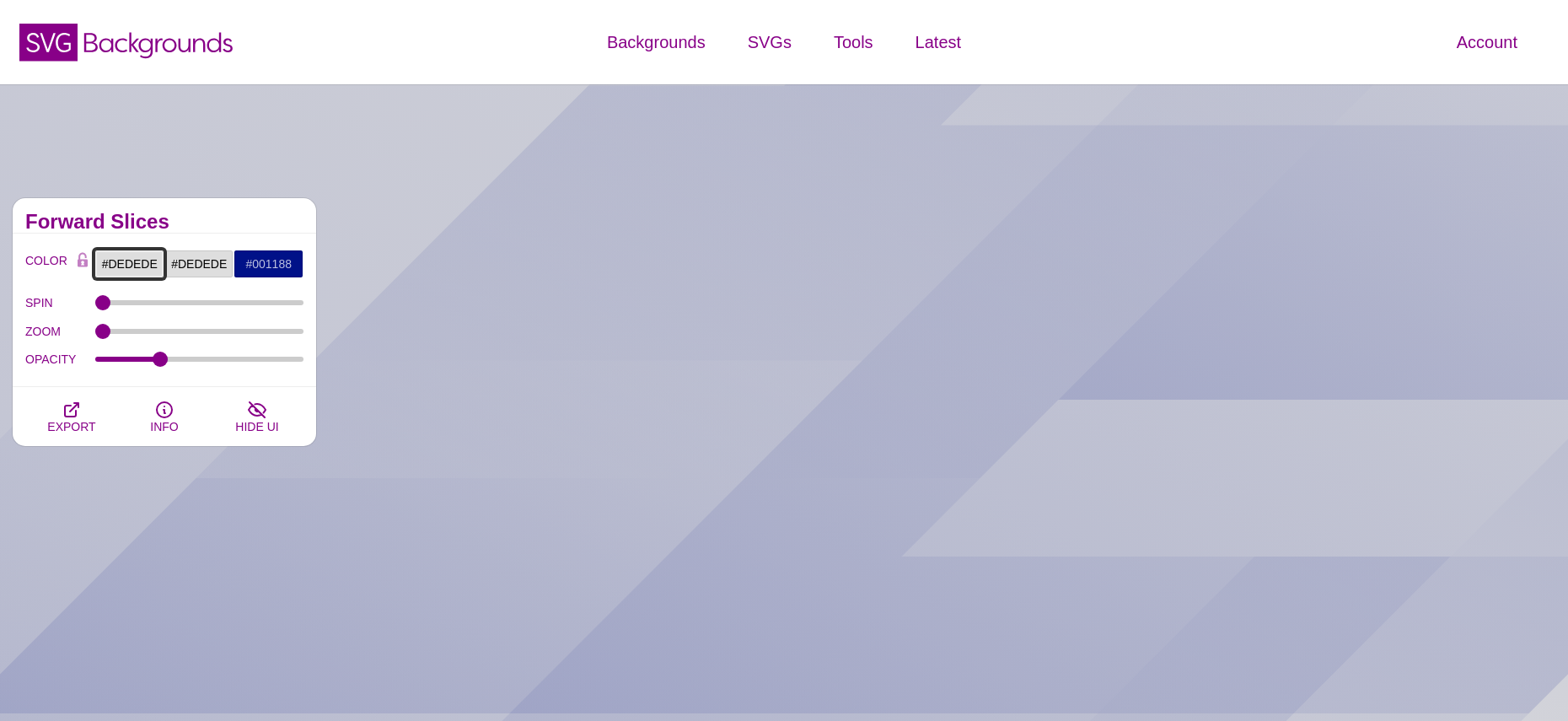
click at [131, 263] on input "#DEDEDE" at bounding box center [129, 263] width 70 height 29
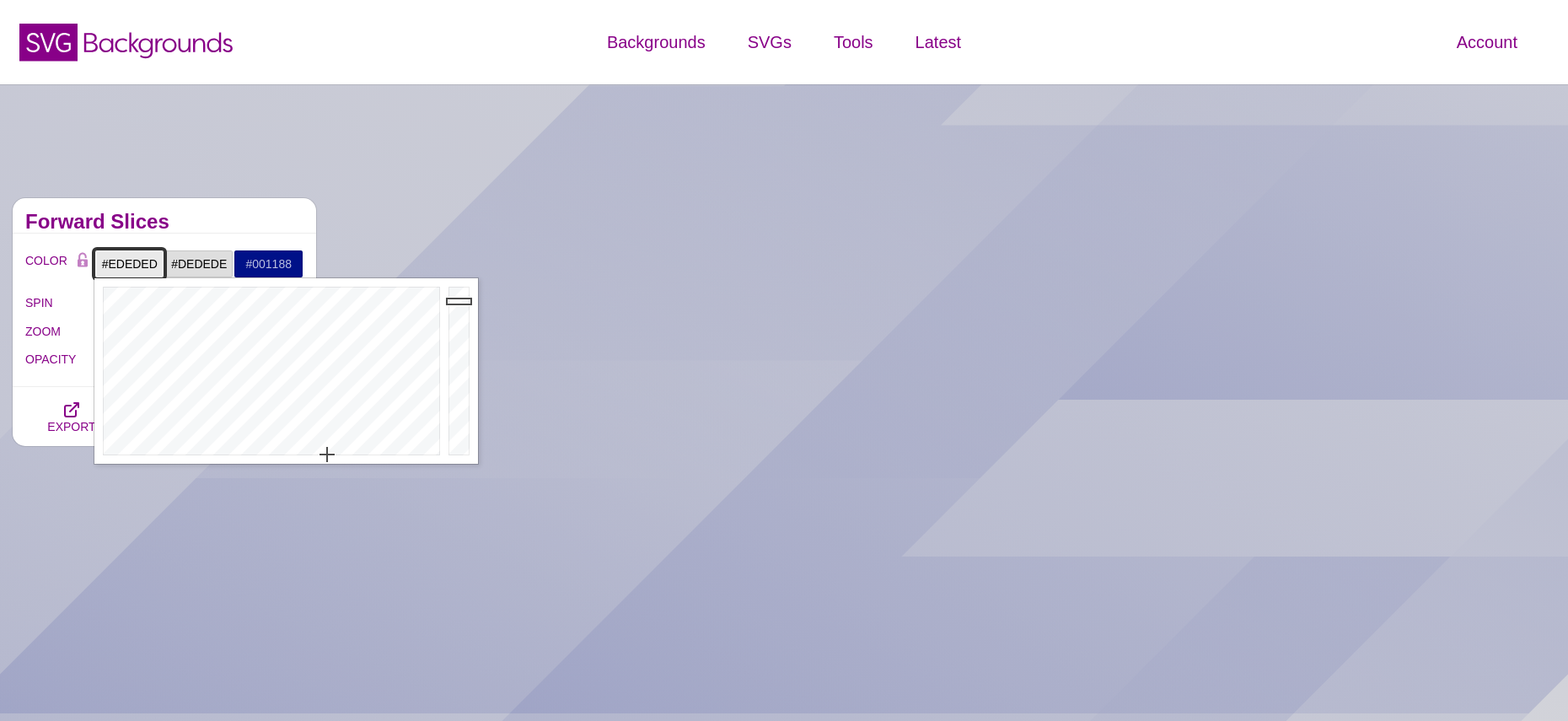
drag, startPoint x: 461, startPoint y: 309, endPoint x: 464, endPoint y: 299, distance: 10.4
click at [464, 299] on div at bounding box center [460, 371] width 33 height 185
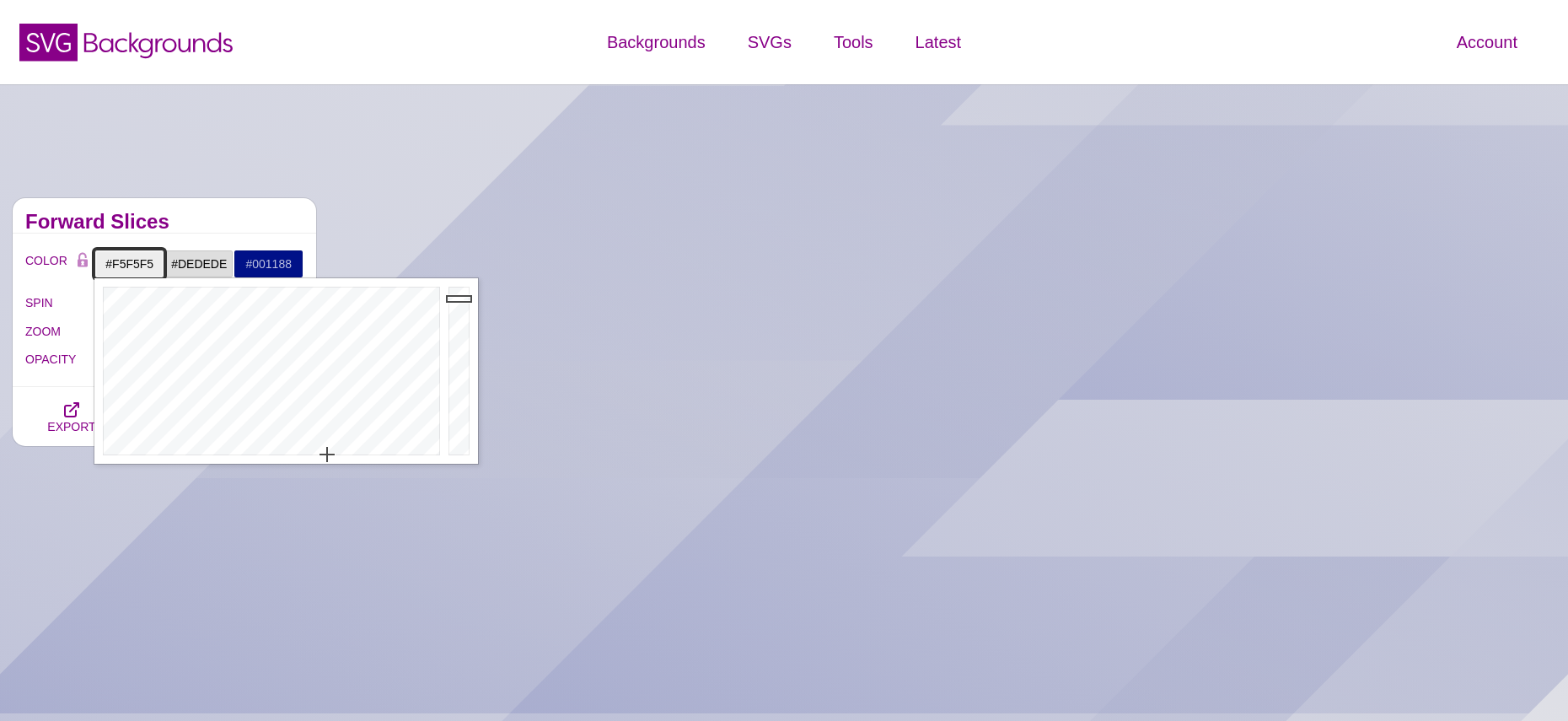
type input "#F6F6F6"
click at [462, 293] on div at bounding box center [460, 371] width 33 height 185
click at [276, 264] on input "#001188" at bounding box center [269, 263] width 70 height 29
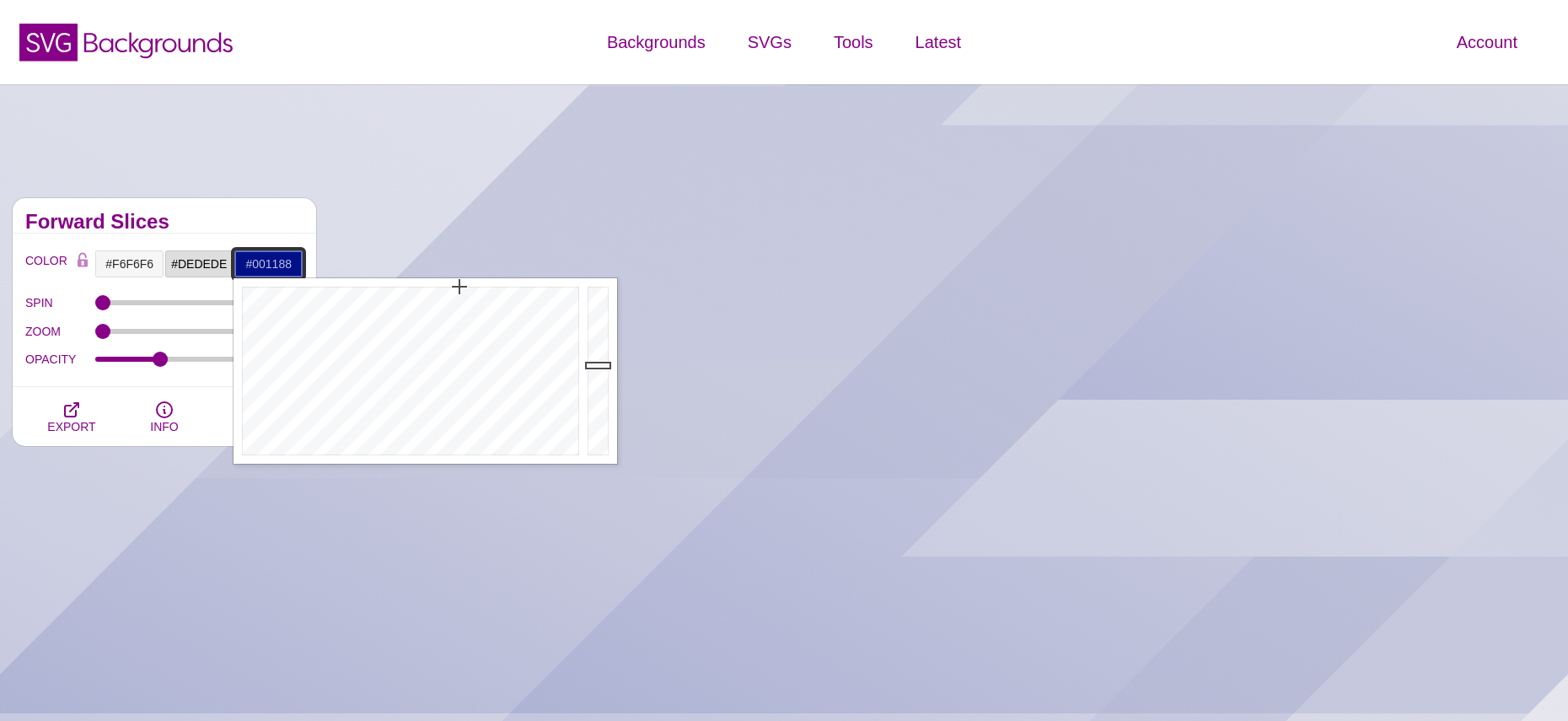
click at [276, 264] on input "#001188" at bounding box center [269, 263] width 70 height 29
paste input "DEDEDE"
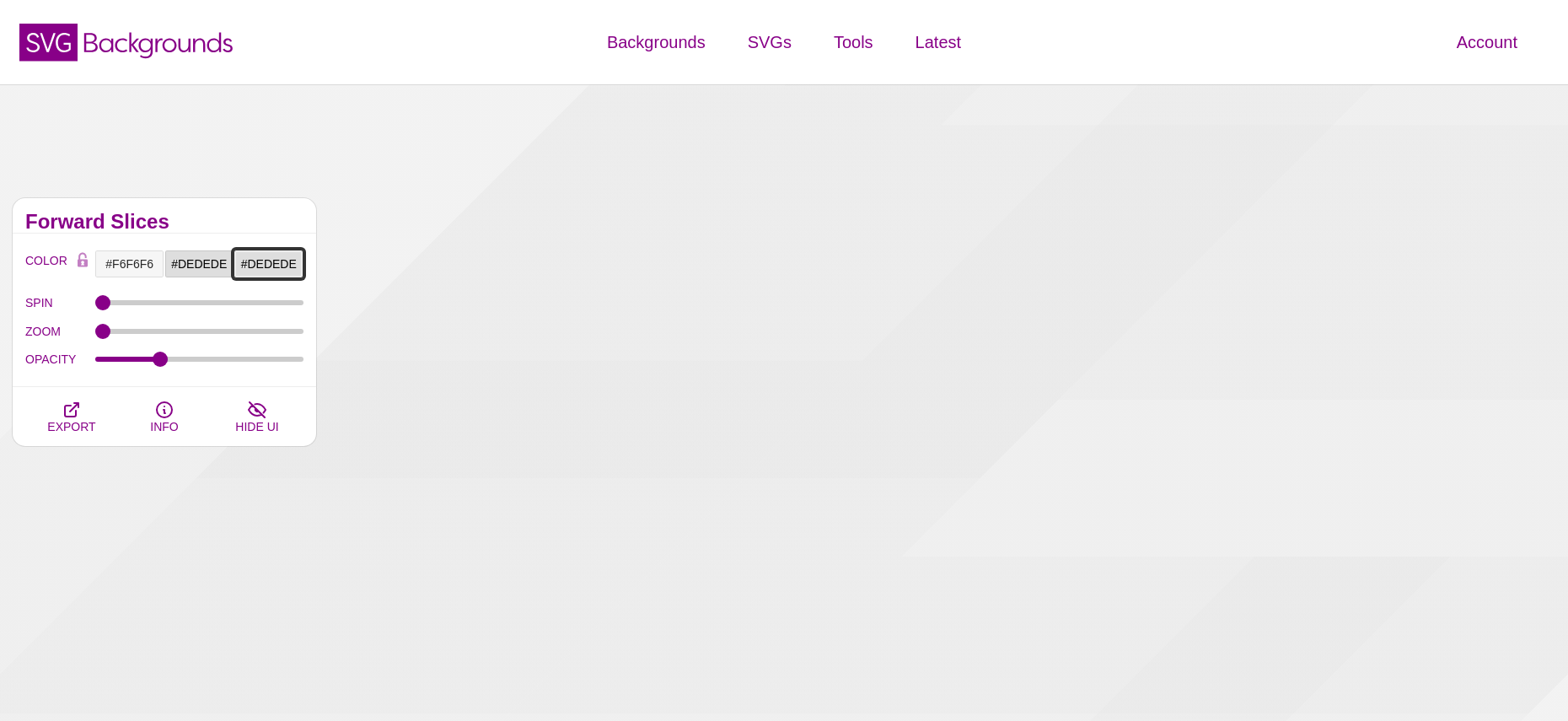
click at [269, 260] on input "#DEDEDE" at bounding box center [269, 263] width 70 height 29
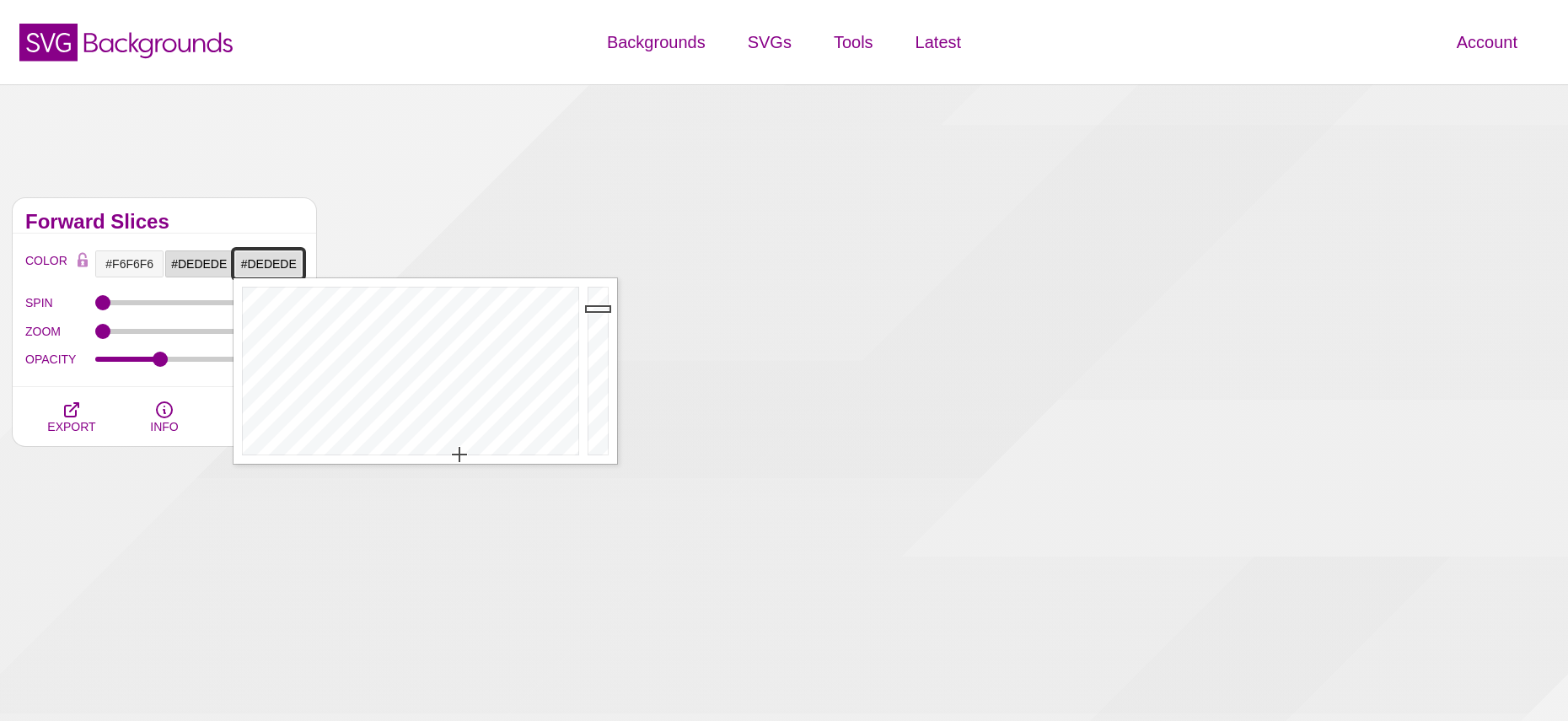
click at [269, 260] on input "#DEDEDE" at bounding box center [269, 263] width 70 height 29
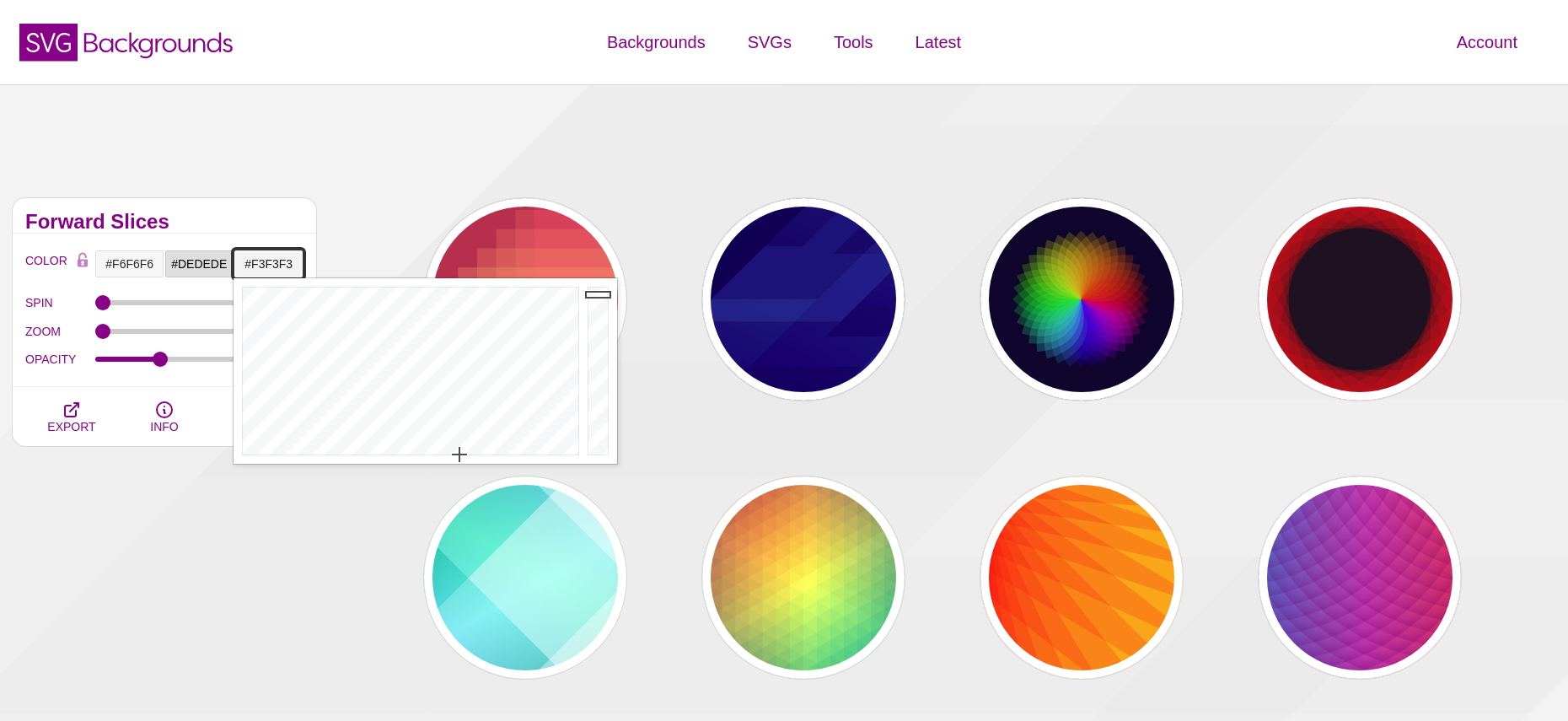
drag, startPoint x: 599, startPoint y: 311, endPoint x: 598, endPoint y: 294, distance: 17.0
click at [598, 294] on div at bounding box center [600, 371] width 33 height 185
drag, startPoint x: 598, startPoint y: 294, endPoint x: 599, endPoint y: 286, distance: 8.1
click at [599, 286] on div at bounding box center [600, 371] width 33 height 185
drag, startPoint x: 599, startPoint y: 286, endPoint x: 604, endPoint y: 298, distance: 13.0
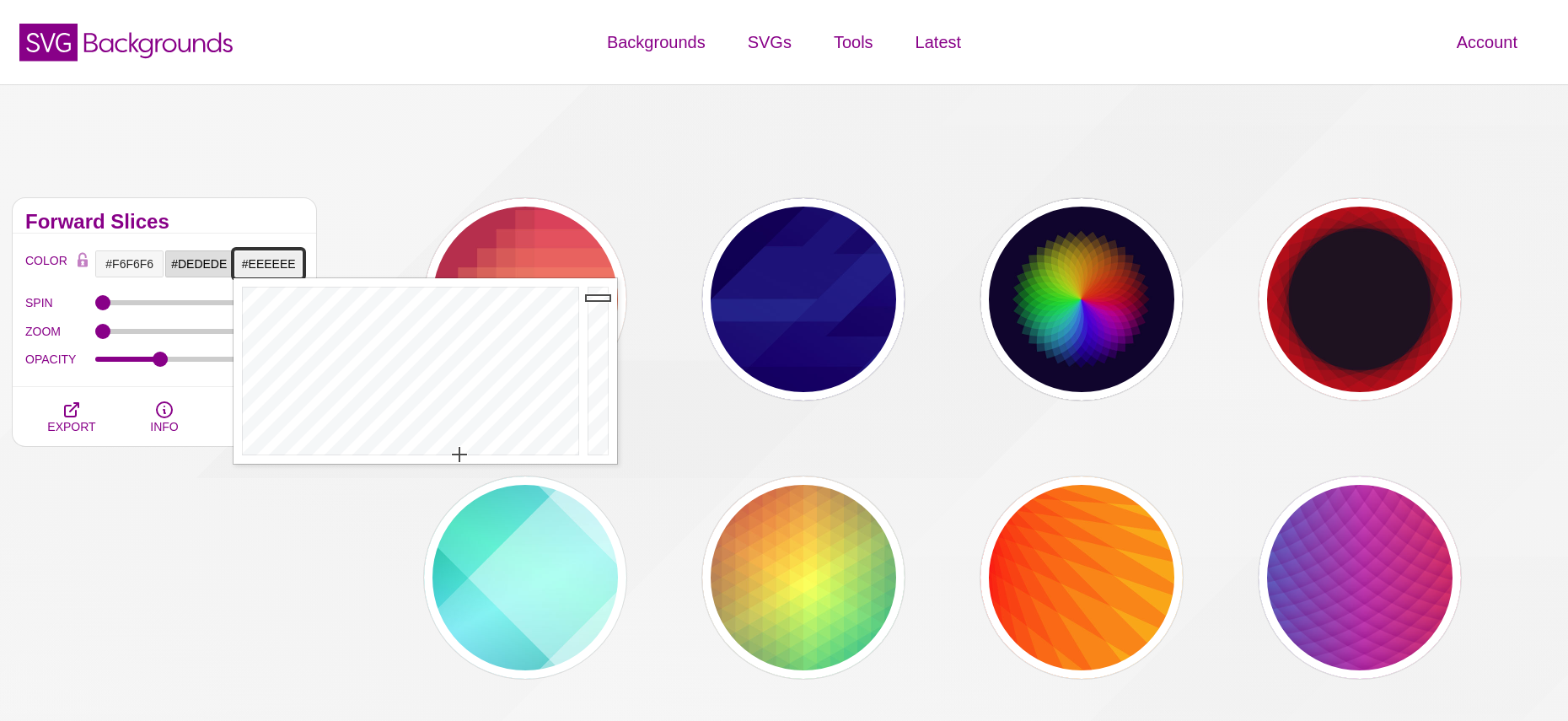
click at [604, 298] on div at bounding box center [600, 371] width 33 height 185
drag, startPoint x: 604, startPoint y: 298, endPoint x: 603, endPoint y: 310, distance: 12.0
click at [603, 310] on div at bounding box center [600, 371] width 33 height 185
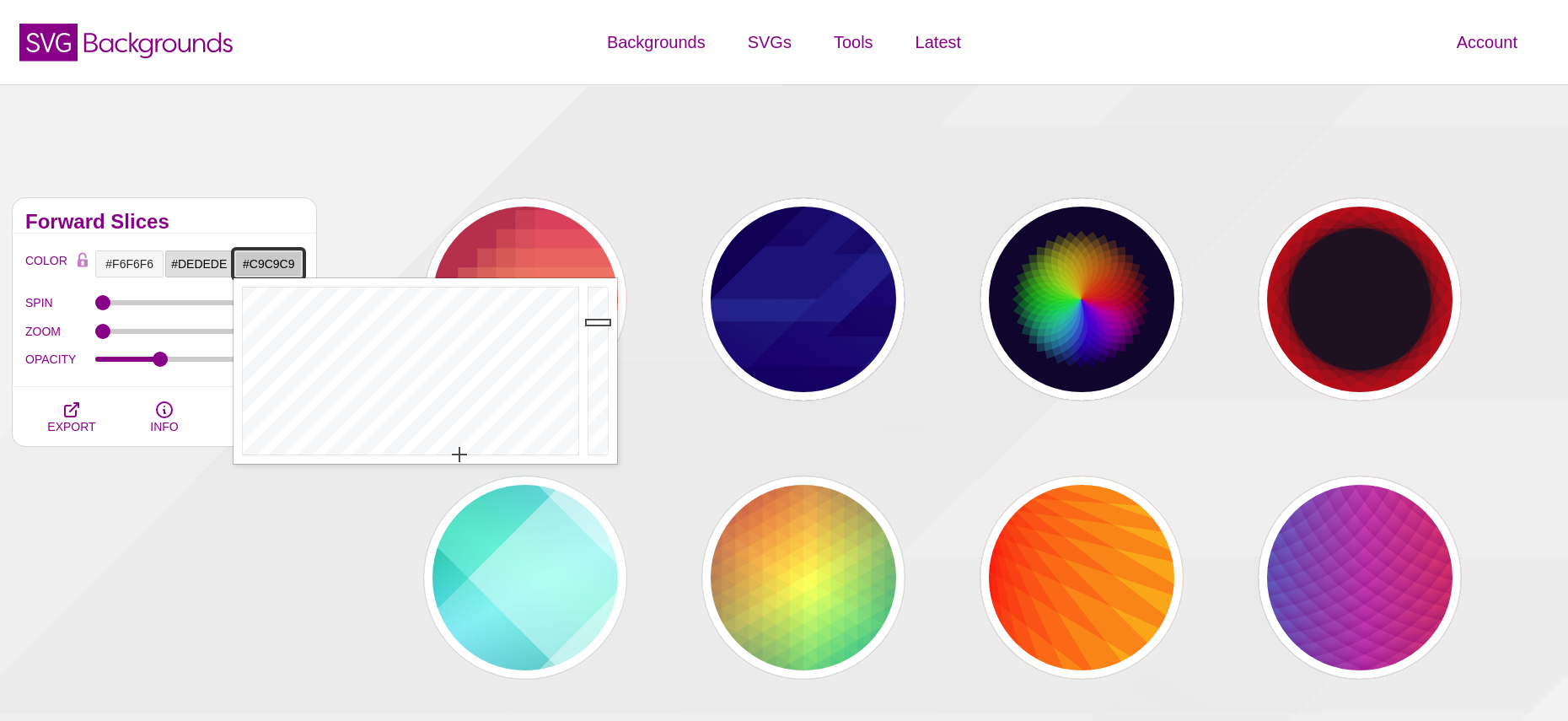
drag, startPoint x: 603, startPoint y: 310, endPoint x: 602, endPoint y: 322, distance: 12.0
click at [602, 322] on div at bounding box center [600, 371] width 33 height 185
type input "#DADADA"
drag, startPoint x: 602, startPoint y: 322, endPoint x: 603, endPoint y: 311, distance: 11.0
click at [603, 311] on div at bounding box center [600, 371] width 33 height 185
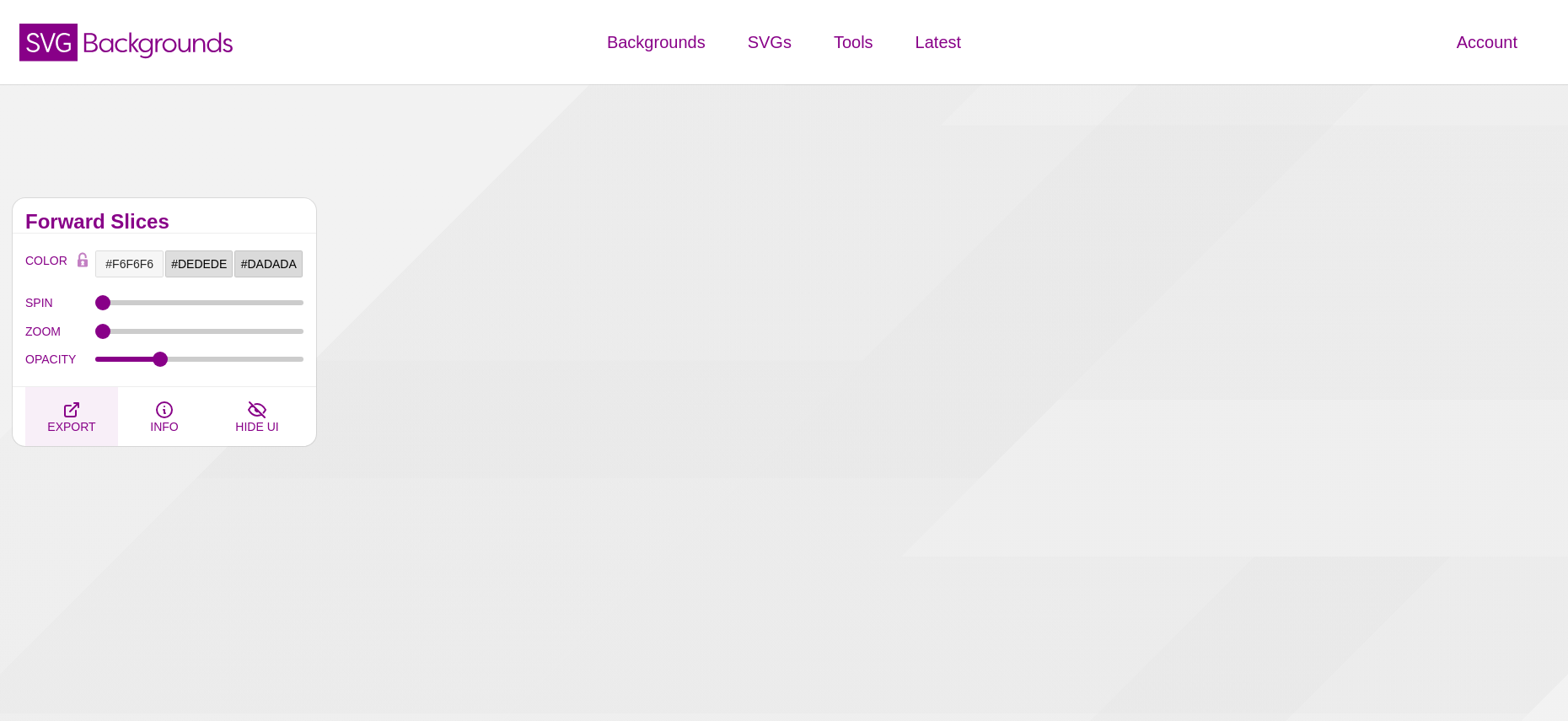
click at [75, 413] on icon "button" at bounding box center [71, 410] width 13 height 13
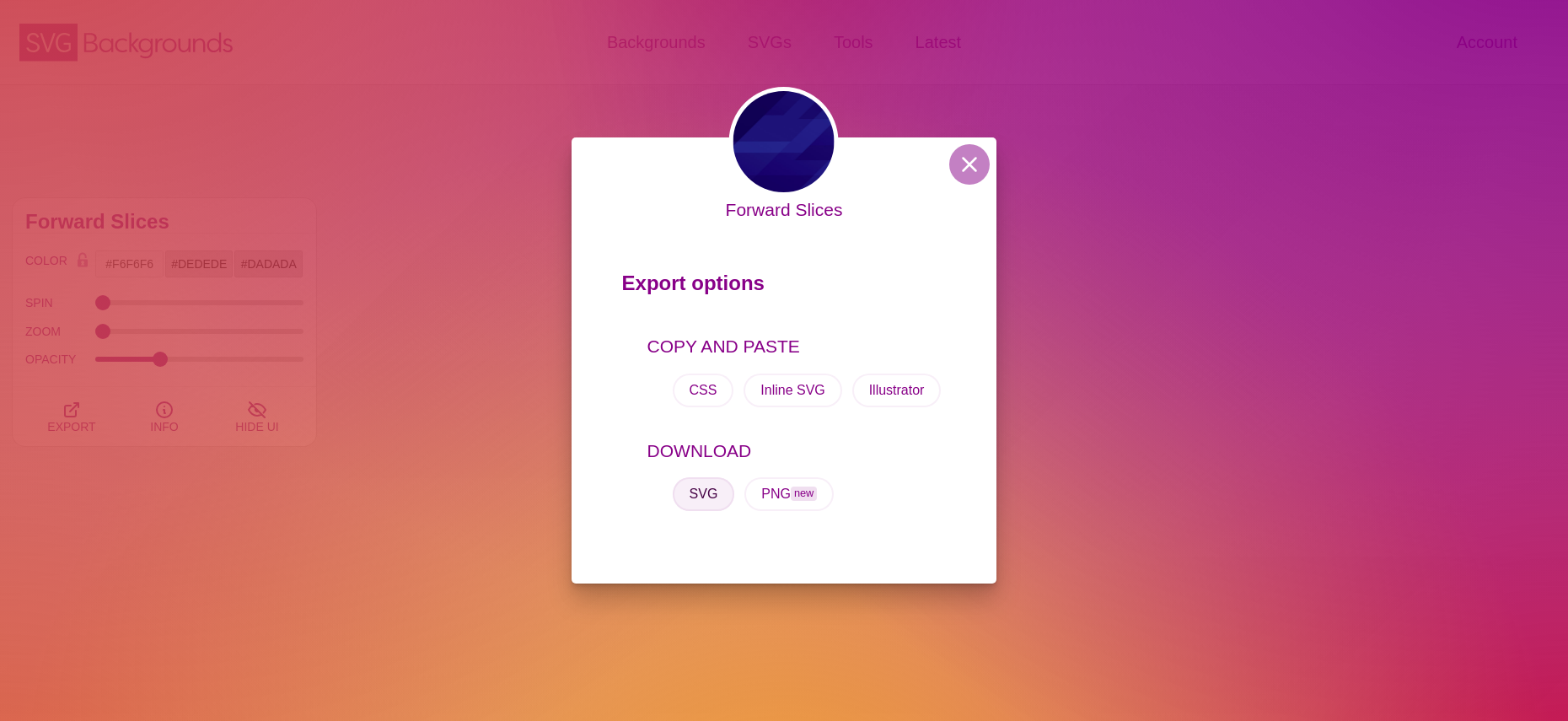
click at [709, 494] on button "SVG" at bounding box center [704, 494] width 63 height 33
click at [1174, 279] on div "Forward Slices Export options COPY AND PASTE CSS Inline SVG Illustrator DOWNLOA…" at bounding box center [784, 360] width 1568 height 721
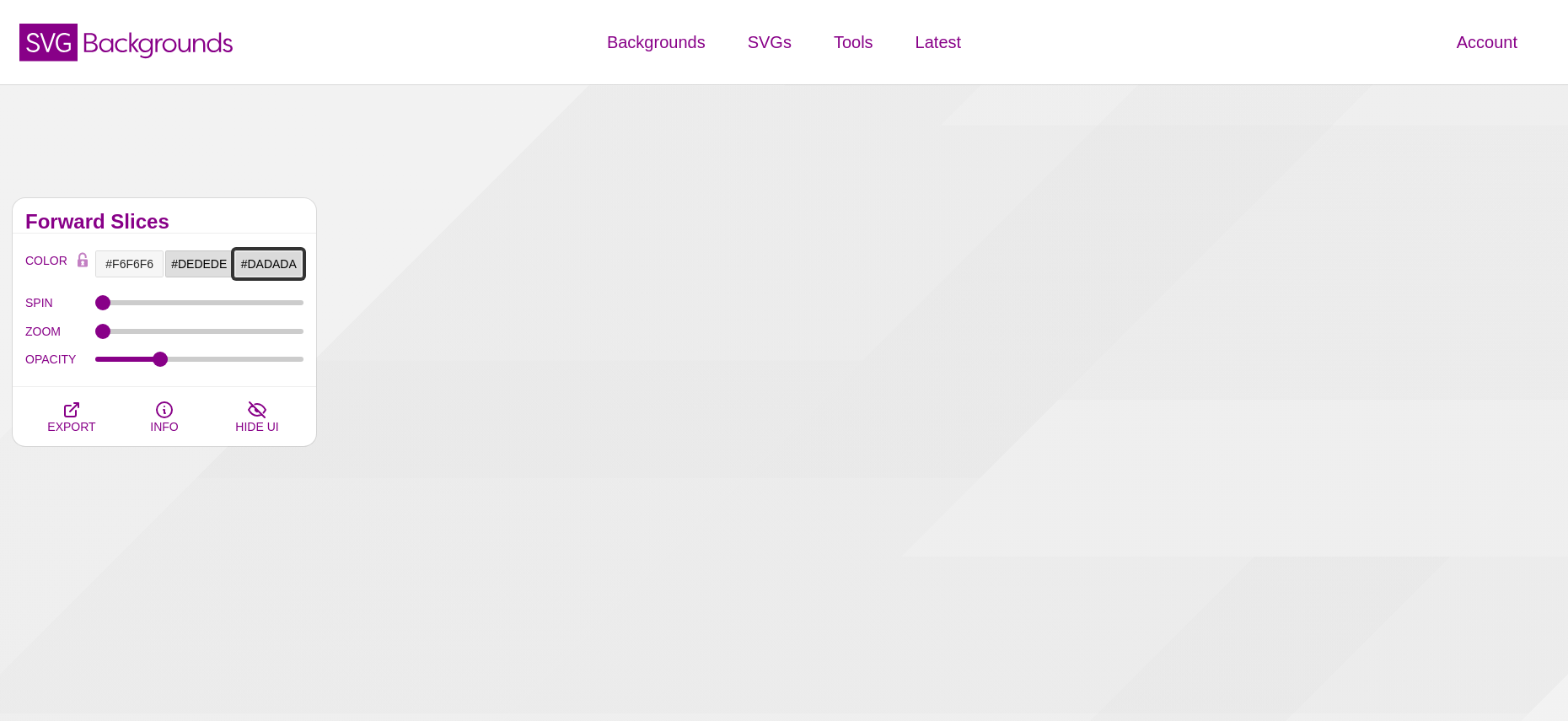
click at [264, 264] on input "#DADADA" at bounding box center [269, 263] width 70 height 29
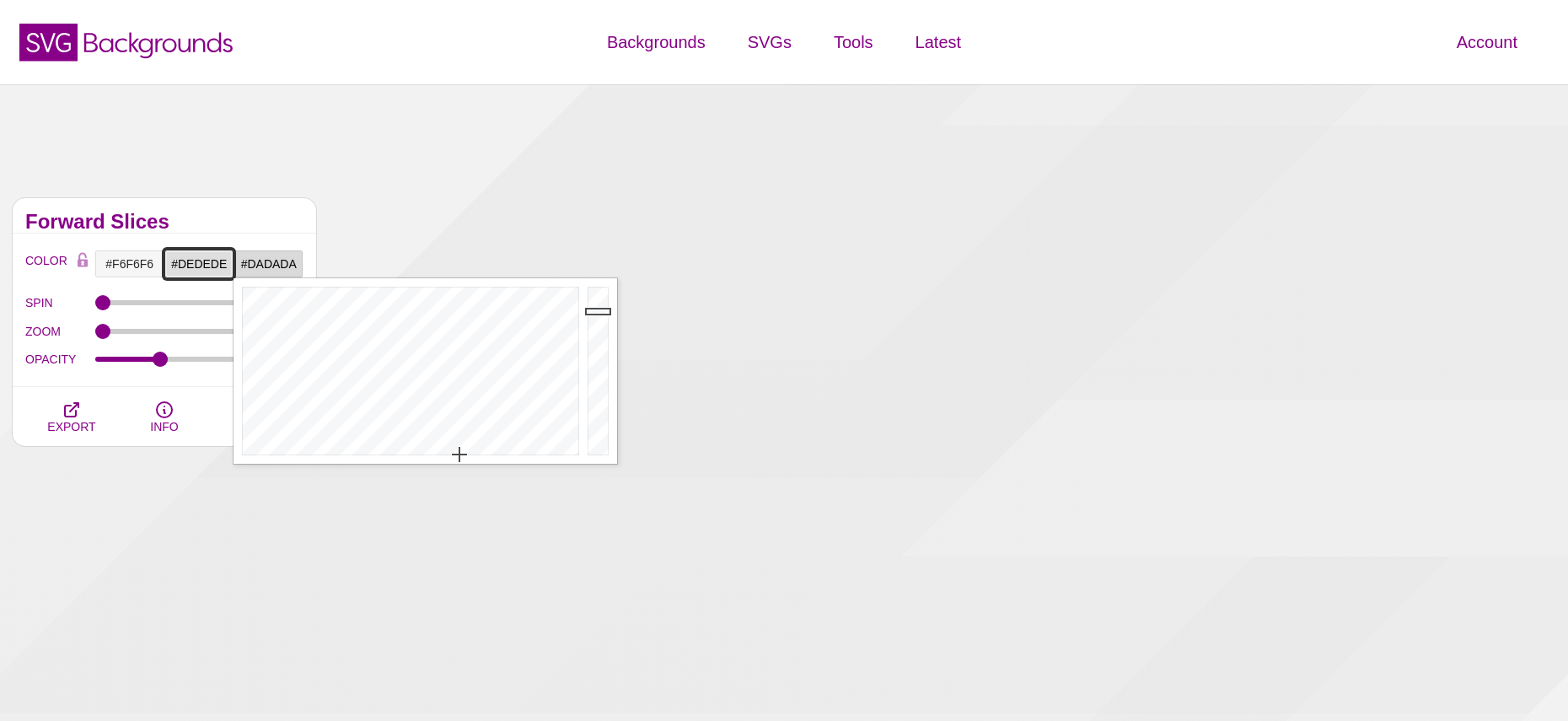
click at [206, 270] on input "#DEDEDE" at bounding box center [200, 263] width 70 height 29
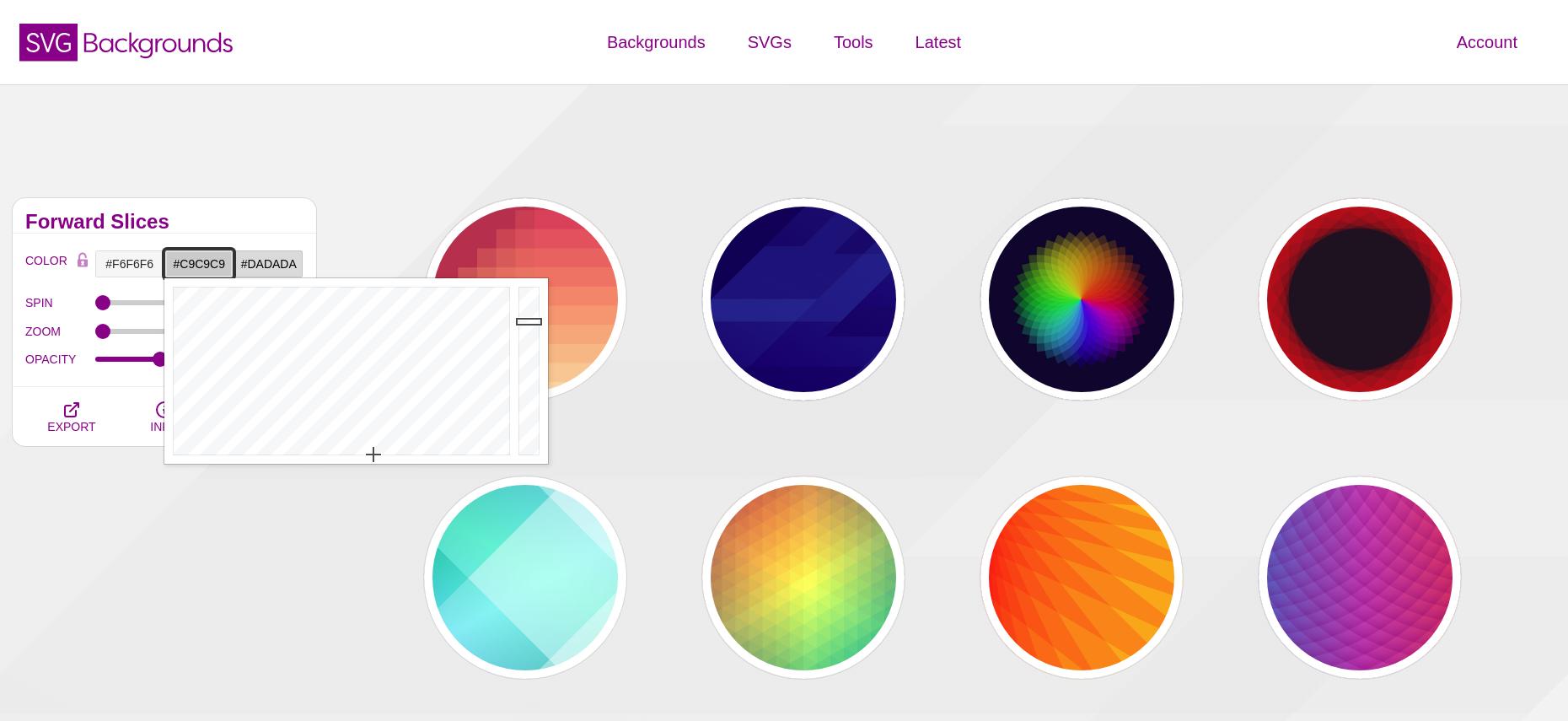
drag, startPoint x: 530, startPoint y: 312, endPoint x: 535, endPoint y: 322, distance: 11.2
click at [535, 322] on div at bounding box center [531, 371] width 33 height 185
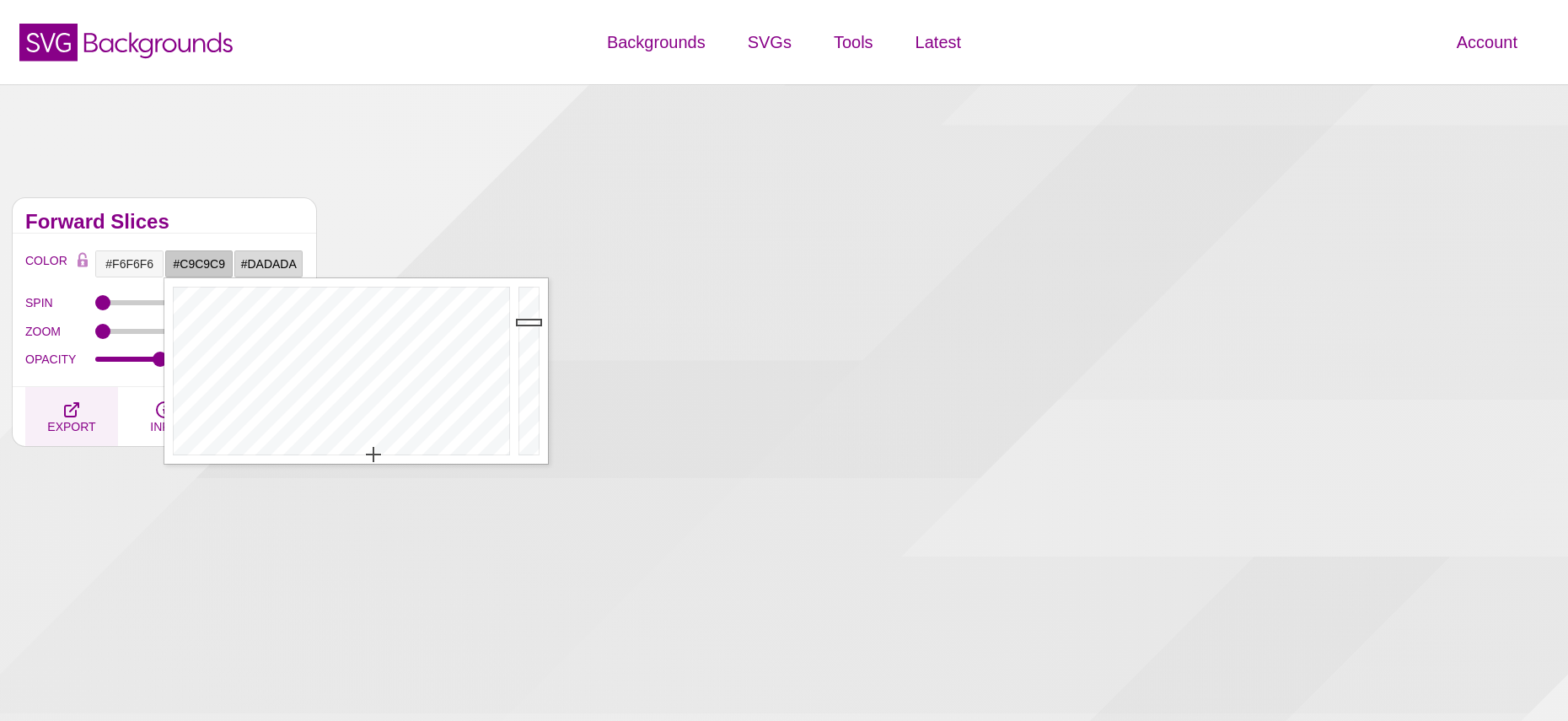
click at [76, 425] on span "EXPORT" at bounding box center [71, 427] width 48 height 13
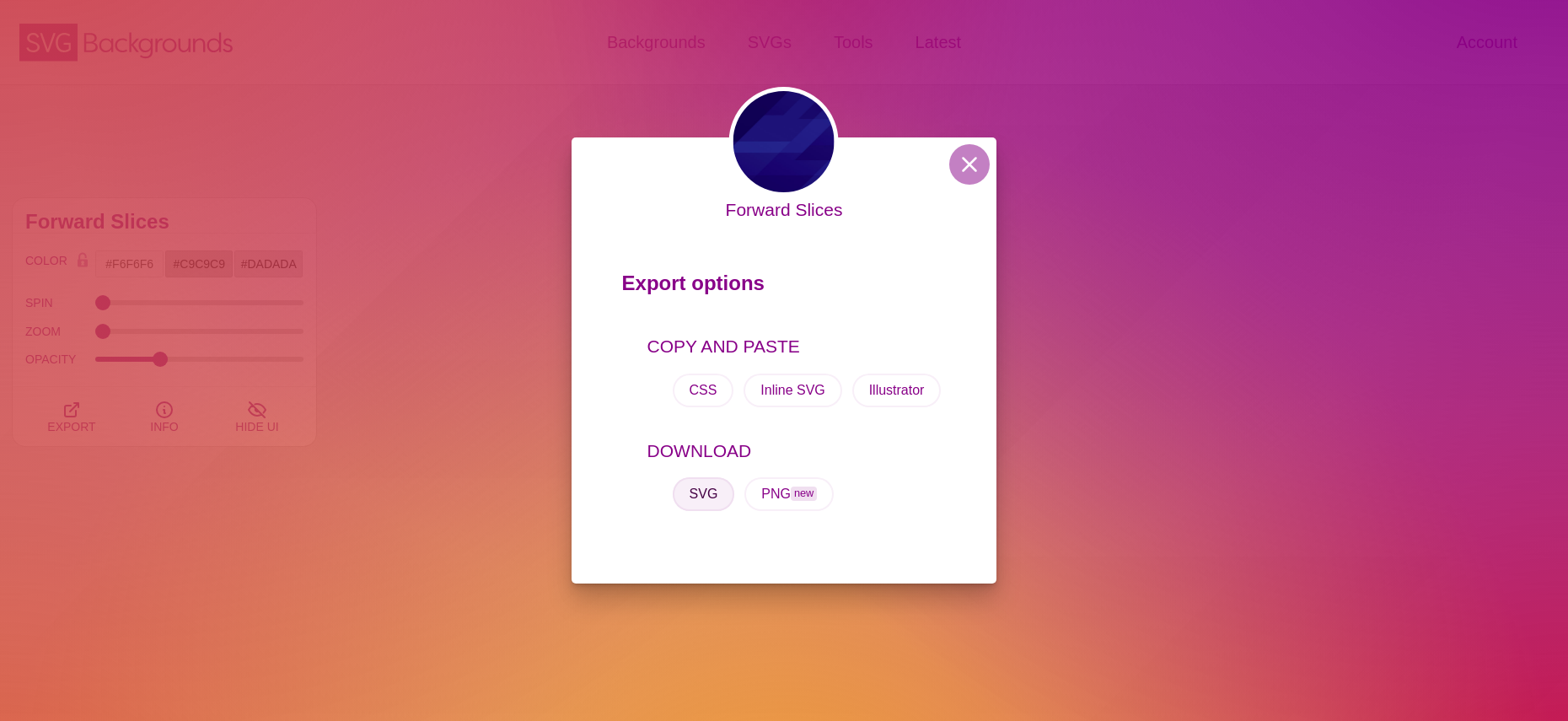
click at [707, 486] on button "SVG" at bounding box center [704, 494] width 63 height 33
click at [454, 326] on div "Forward Slices Export options COPY AND PASTE CSS Inline SVG Illustrator DOWNLOA…" at bounding box center [784, 360] width 1568 height 721
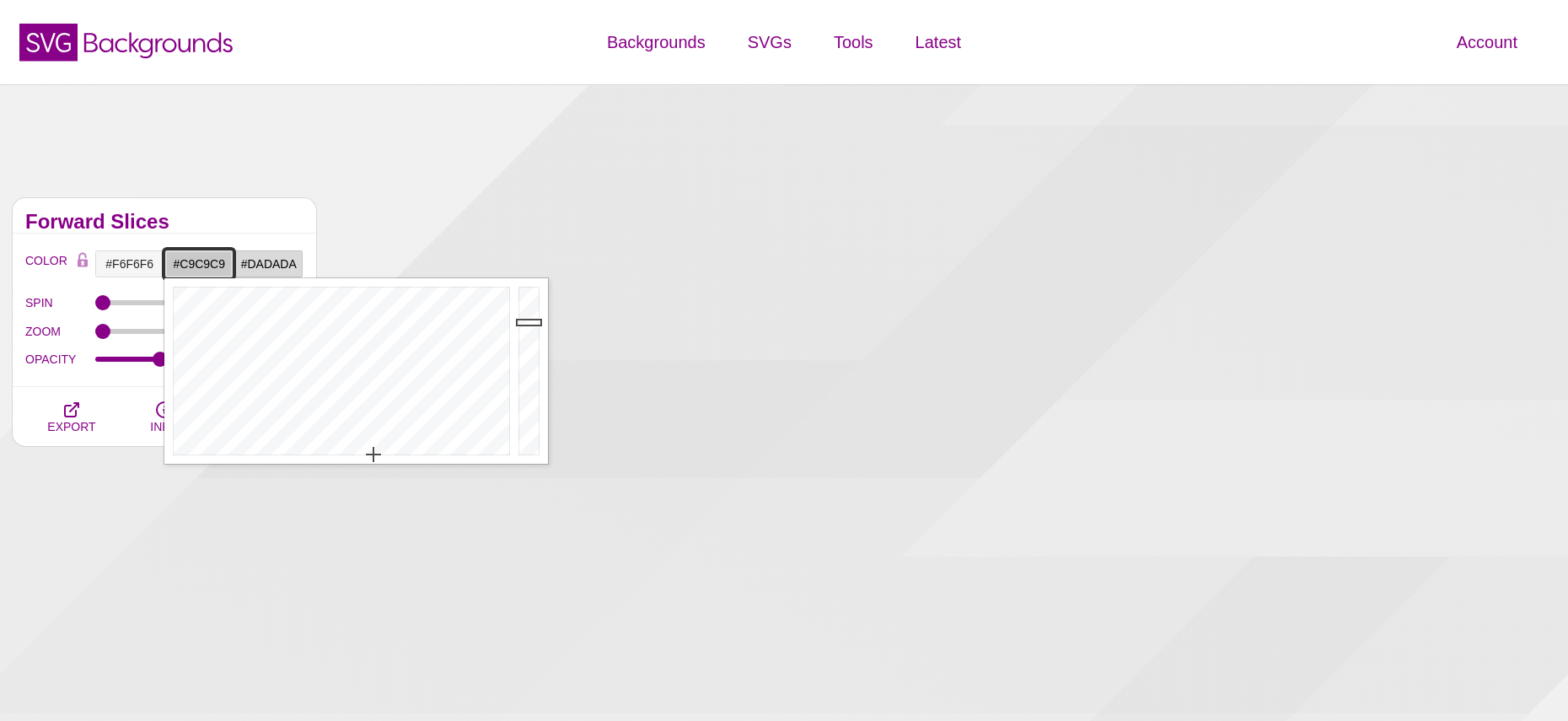
click at [220, 269] on input "#C9C9C9" at bounding box center [200, 263] width 70 height 29
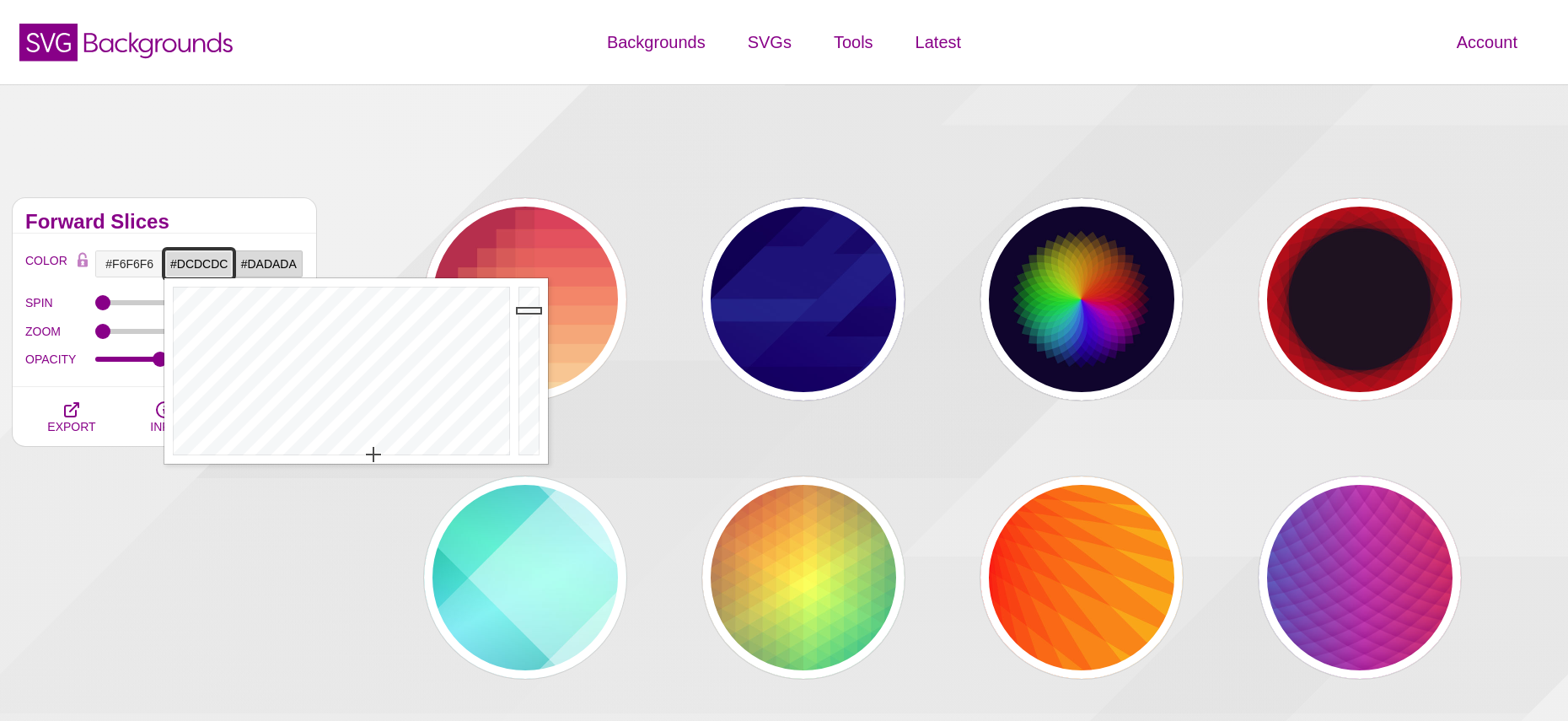
drag, startPoint x: 537, startPoint y: 325, endPoint x: 537, endPoint y: 309, distance: 16.0
click at [537, 309] on div at bounding box center [531, 371] width 33 height 185
click at [534, 302] on div at bounding box center [531, 371] width 33 height 185
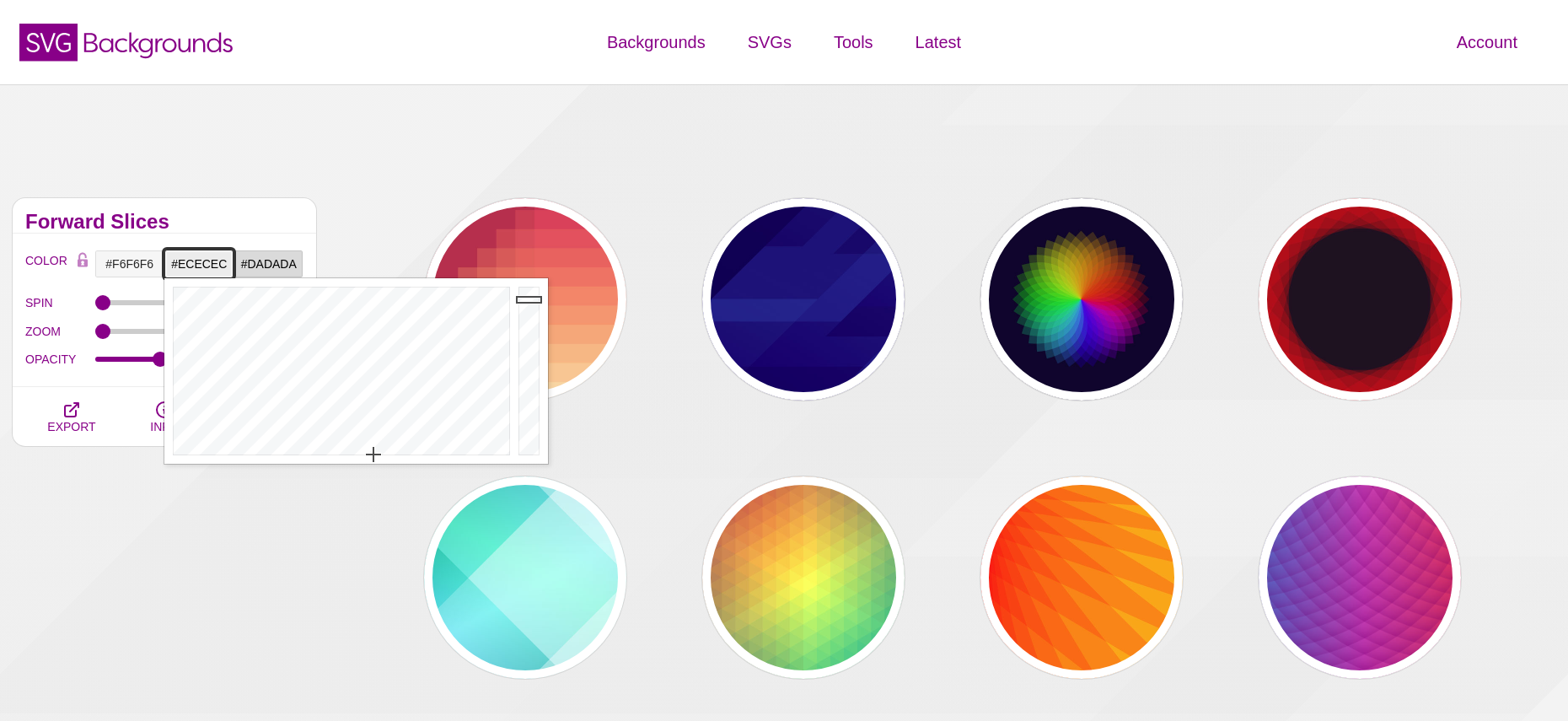
type input "#EDEDED"
click at [534, 299] on div at bounding box center [531, 371] width 33 height 185
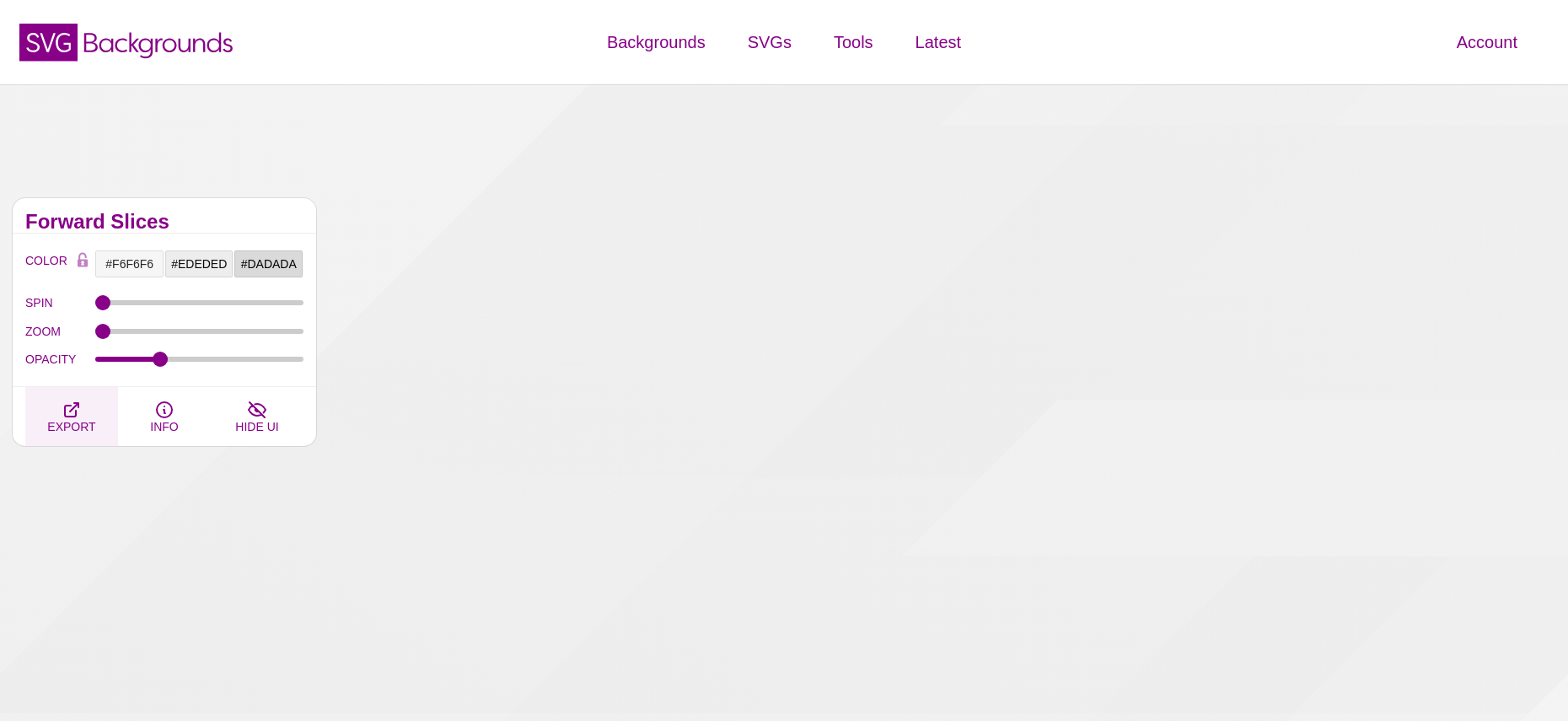
click at [92, 403] on button "EXPORT" at bounding box center [72, 417] width 93 height 59
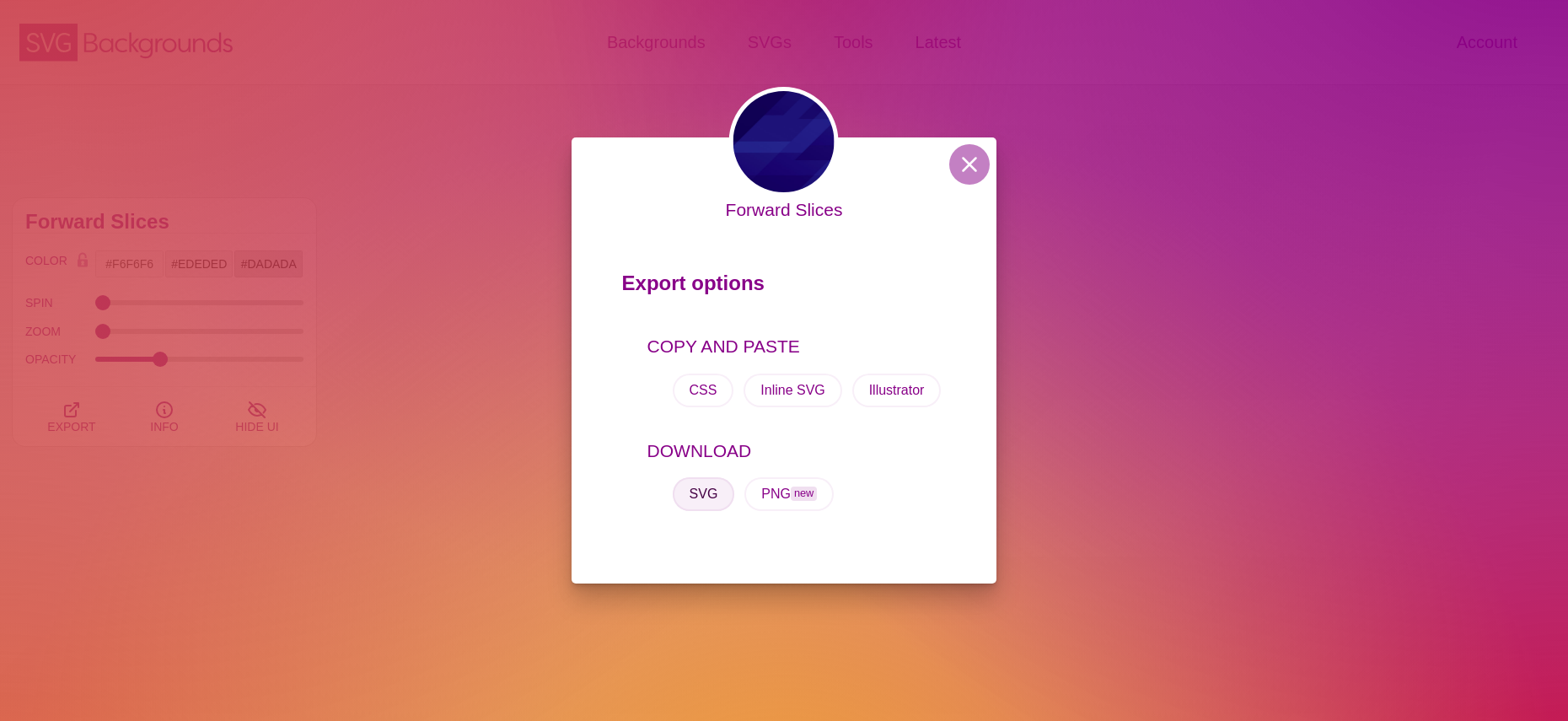
click at [693, 490] on button "SVG" at bounding box center [704, 494] width 63 height 33
